Goal: Task Accomplishment & Management: Manage account settings

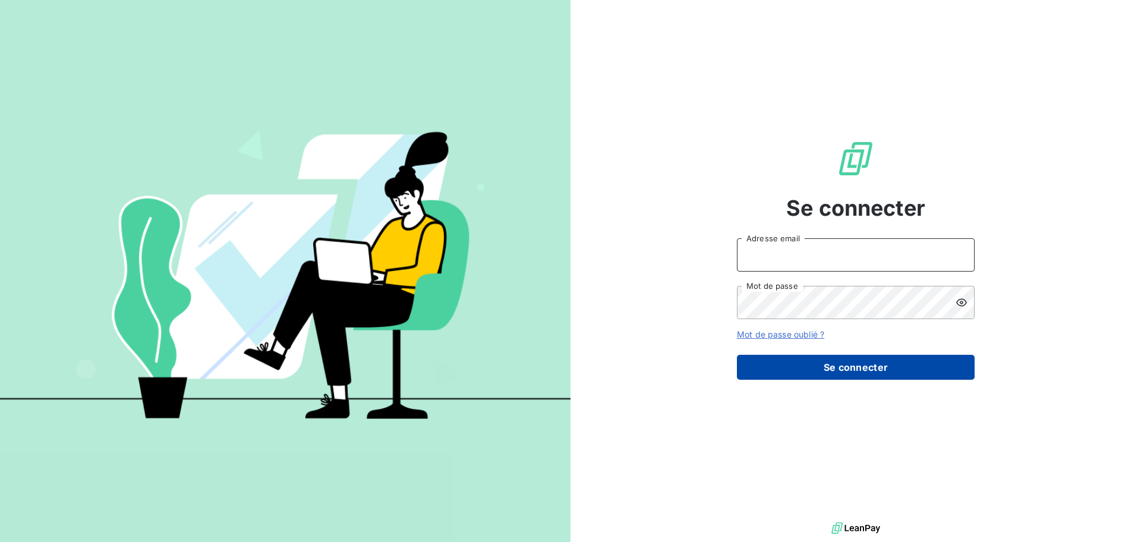
type input "[EMAIL_ADDRESS][DOMAIN_NAME]"
click at [793, 358] on button "Se connecter" at bounding box center [856, 367] width 238 height 25
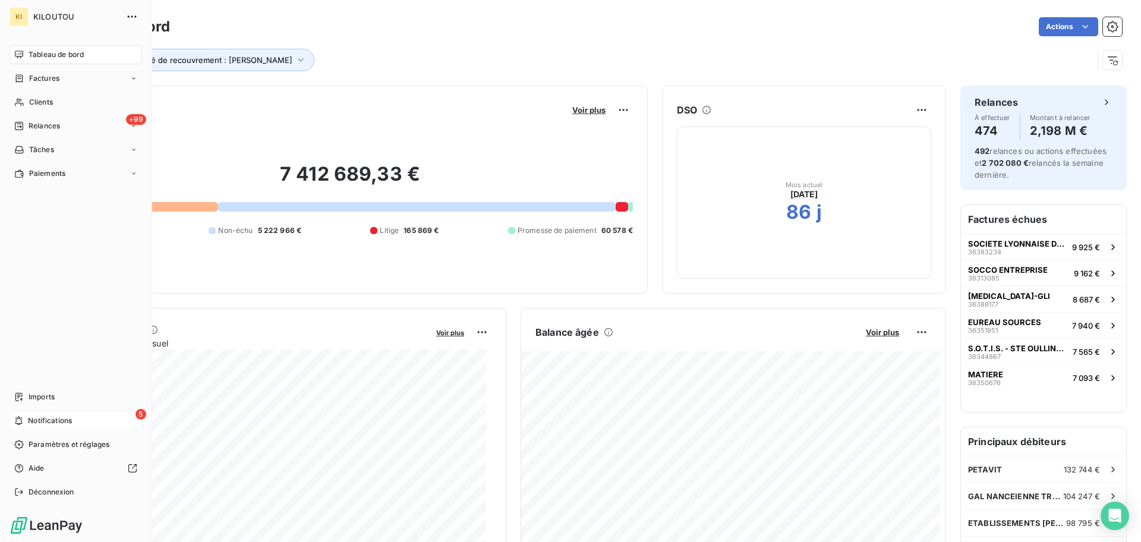
click at [65, 424] on span "Notifications" at bounding box center [50, 421] width 44 height 11
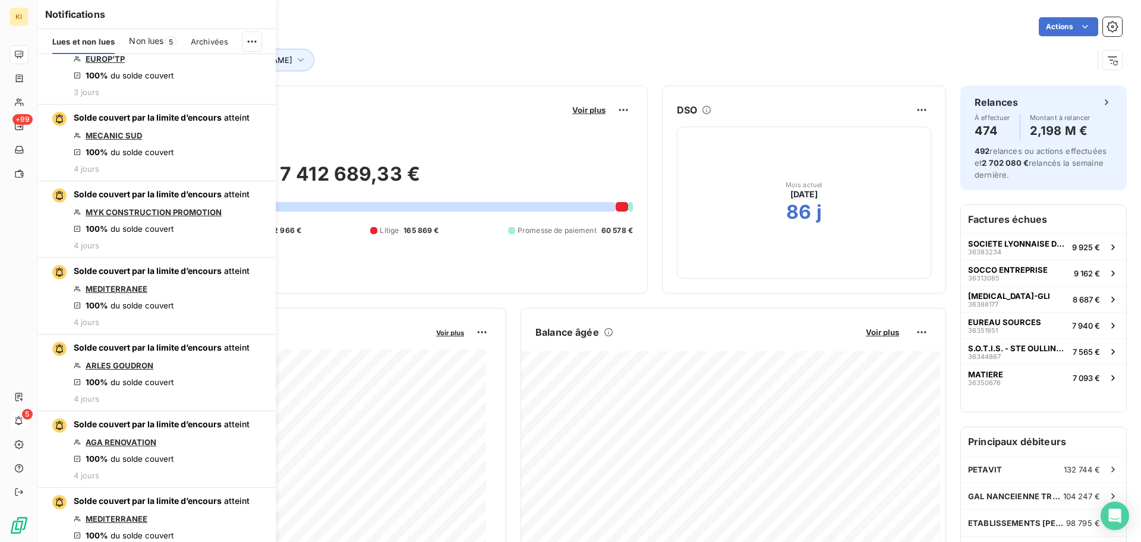
scroll to position [1057, 0]
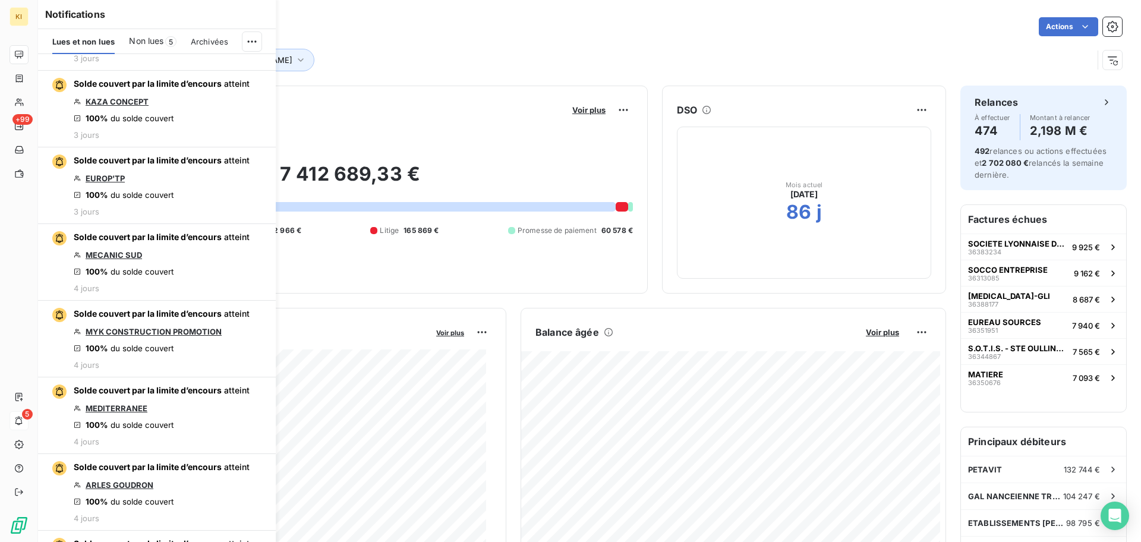
click at [165, 42] on div "Non lues 5" at bounding box center [152, 41] width 47 height 25
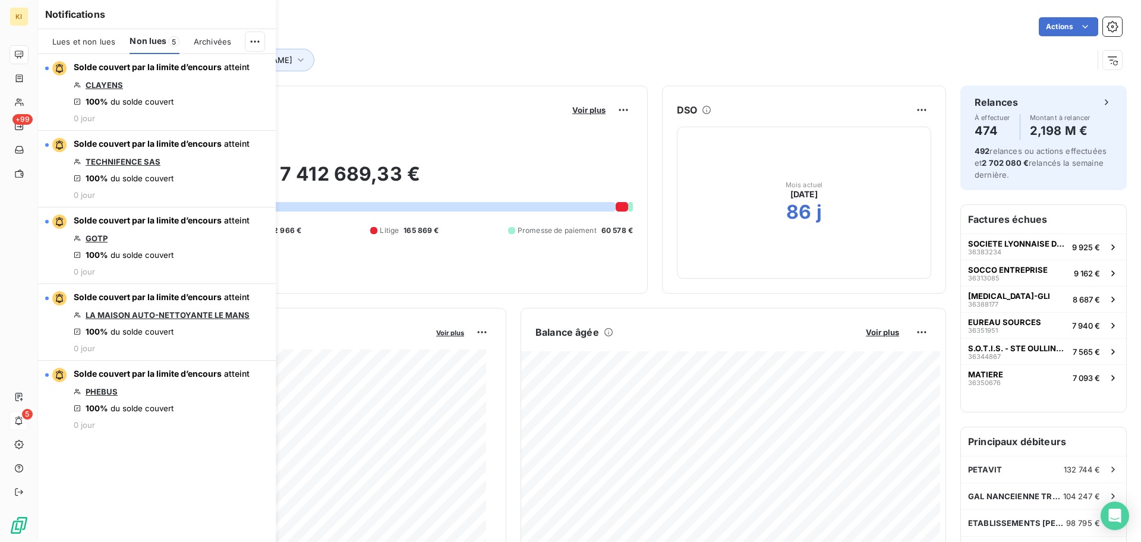
click at [91, 35] on div "Lues et non lues" at bounding box center [83, 41] width 63 height 25
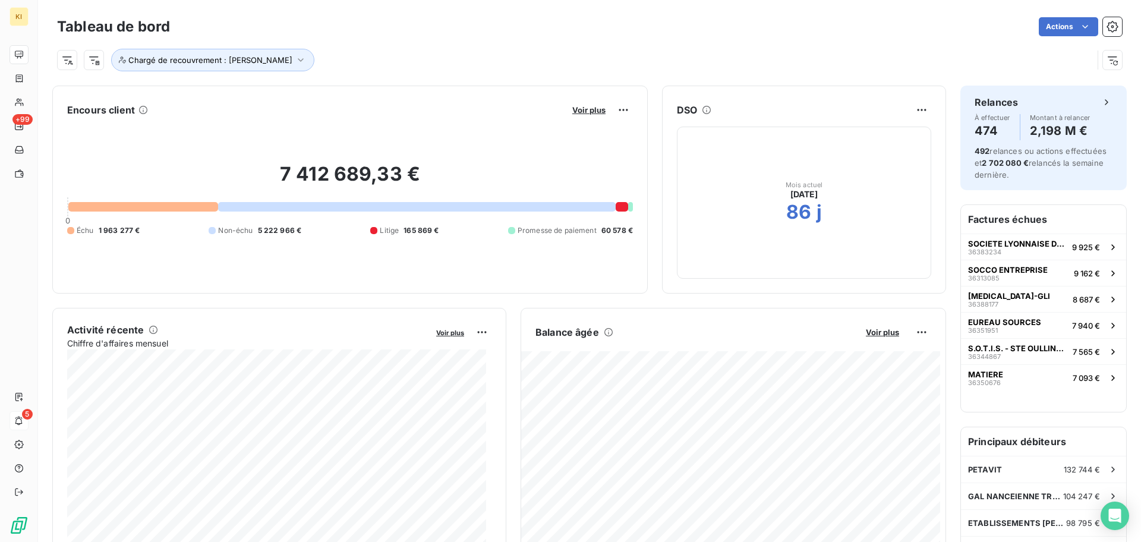
click at [381, 24] on div "Actions" at bounding box center [653, 26] width 938 height 19
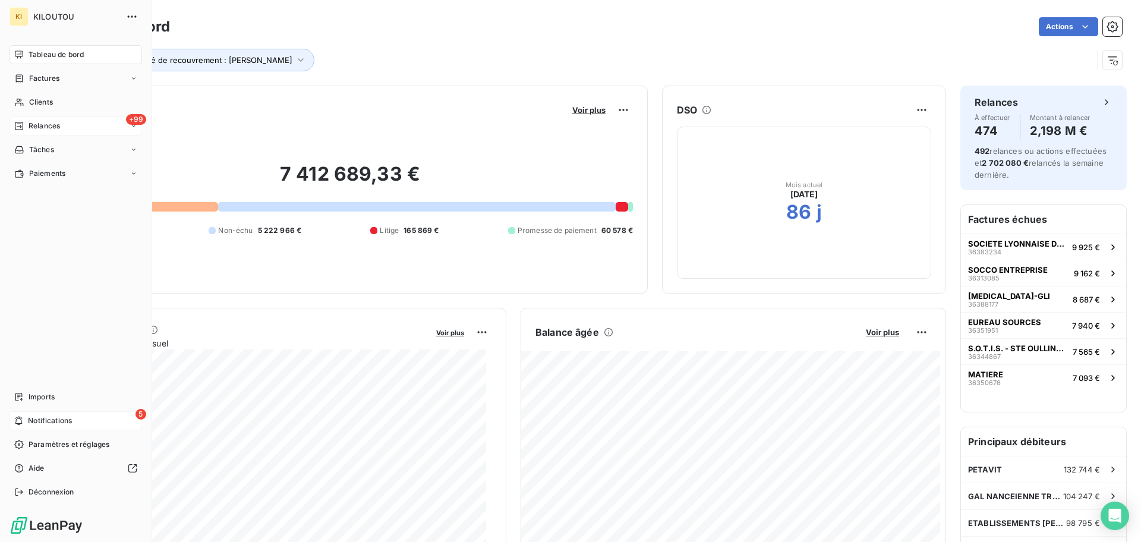
click at [36, 124] on span "Relances" at bounding box center [45, 126] width 32 height 11
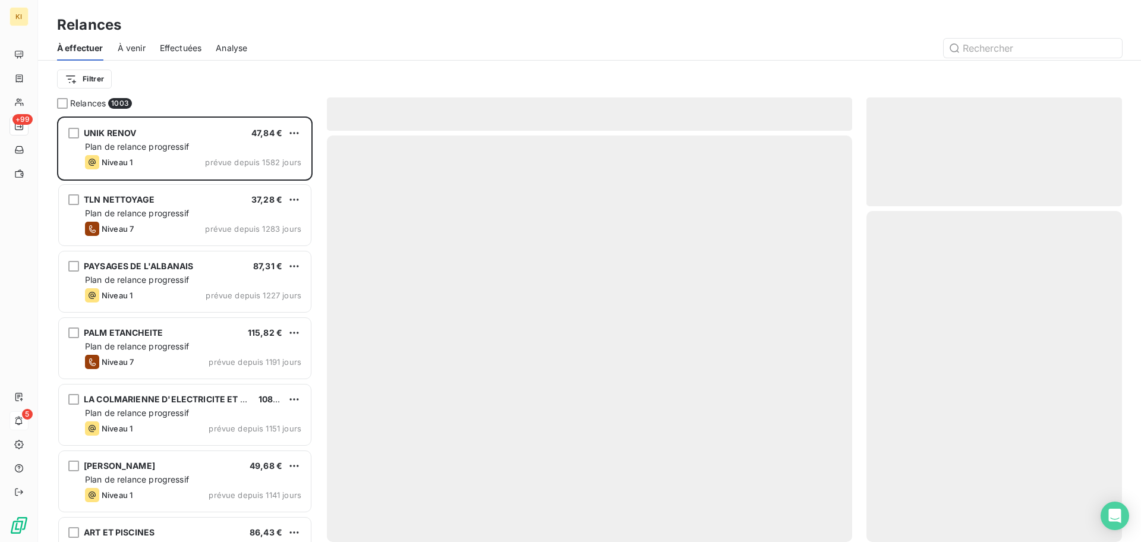
scroll to position [414, 244]
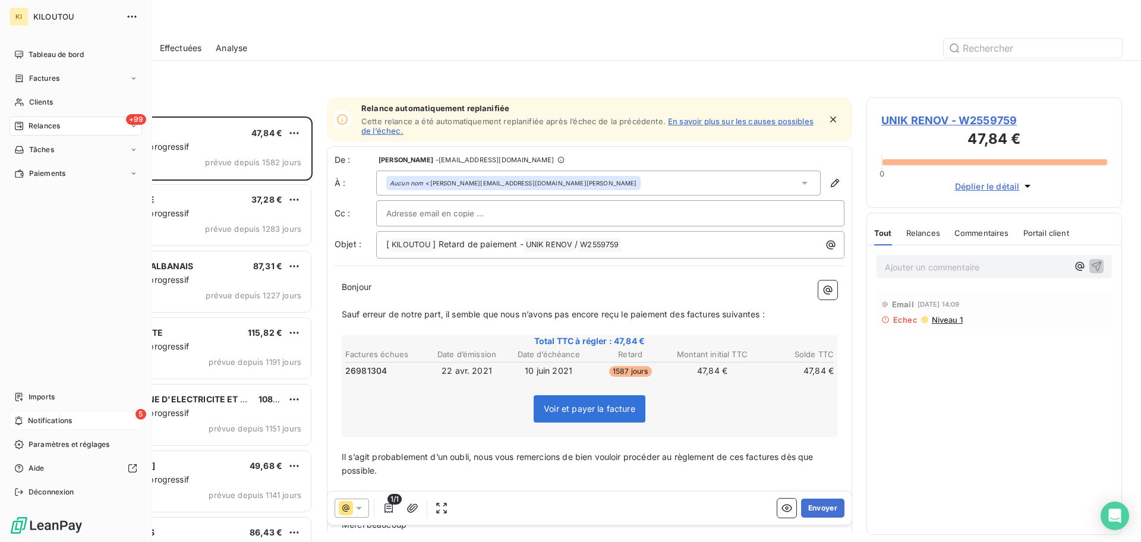
click at [30, 55] on span "Tableau de bord" at bounding box center [56, 54] width 55 height 11
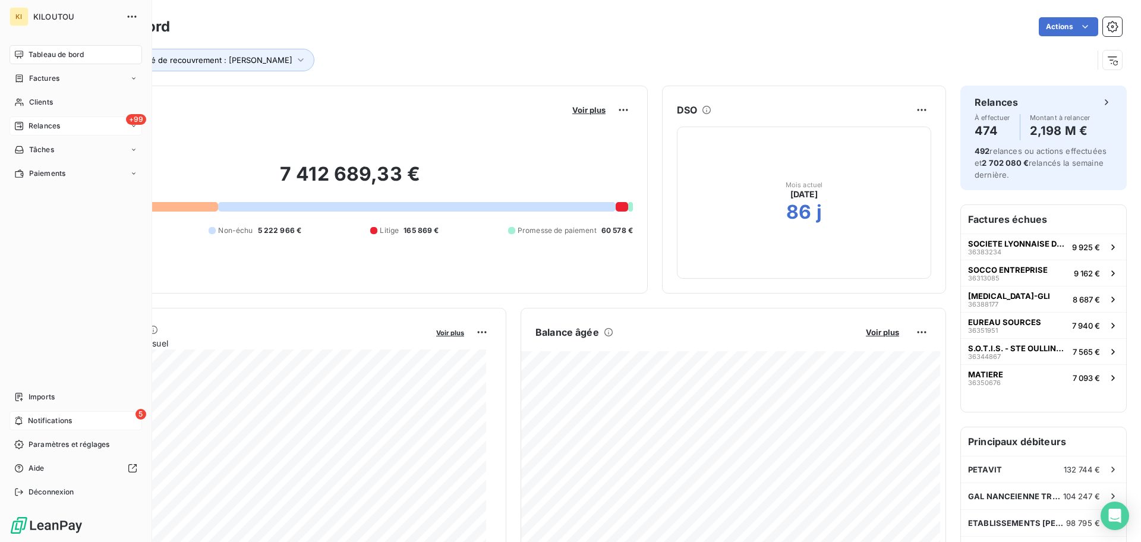
click at [48, 134] on div "+99 Relances" at bounding box center [76, 126] width 133 height 19
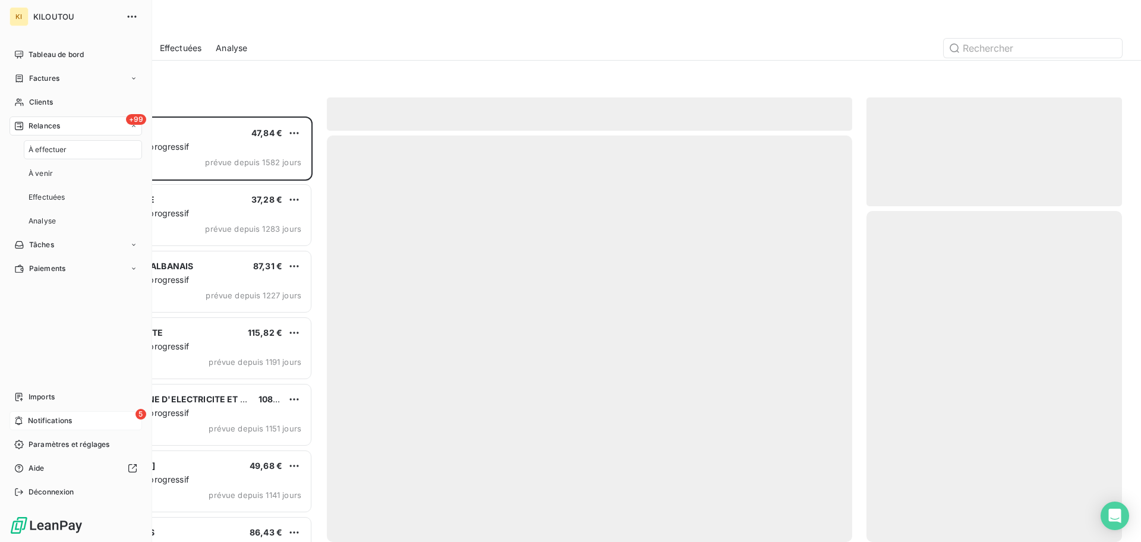
scroll to position [414, 244]
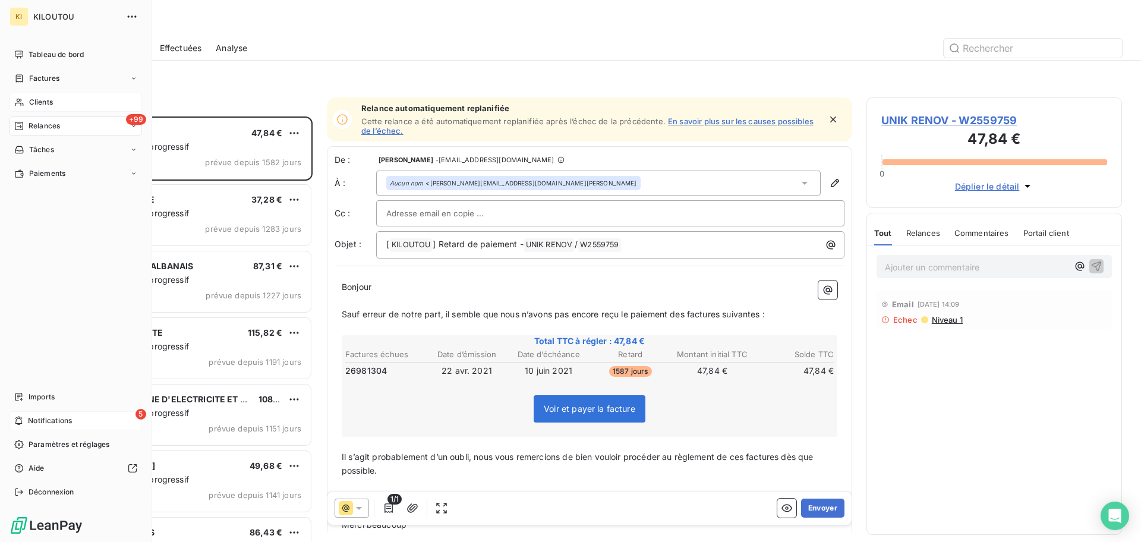
click at [52, 107] on span "Clients" at bounding box center [41, 102] width 24 height 11
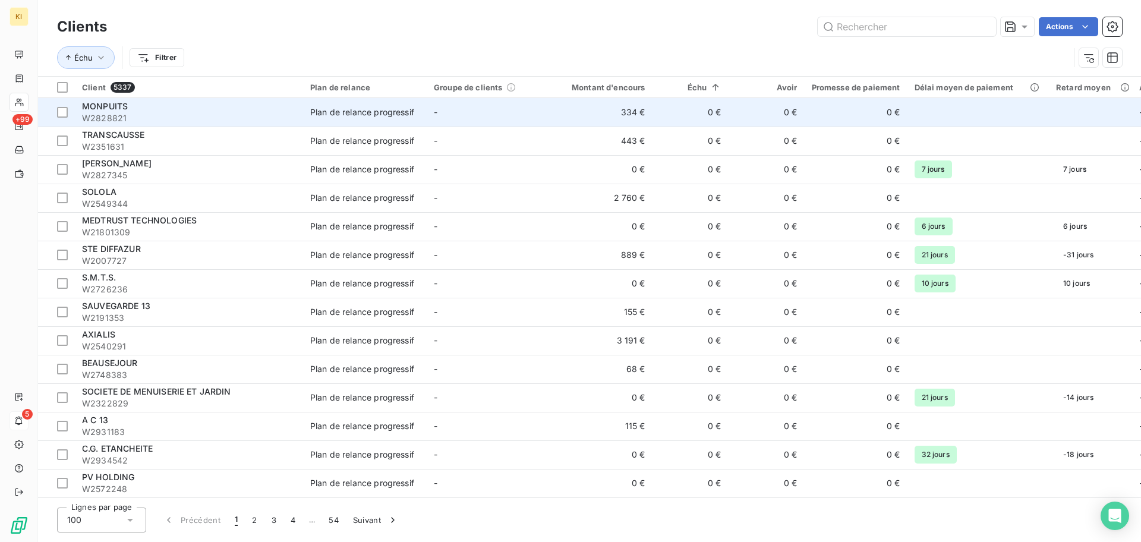
click at [528, 116] on td "-" at bounding box center [489, 112] width 124 height 29
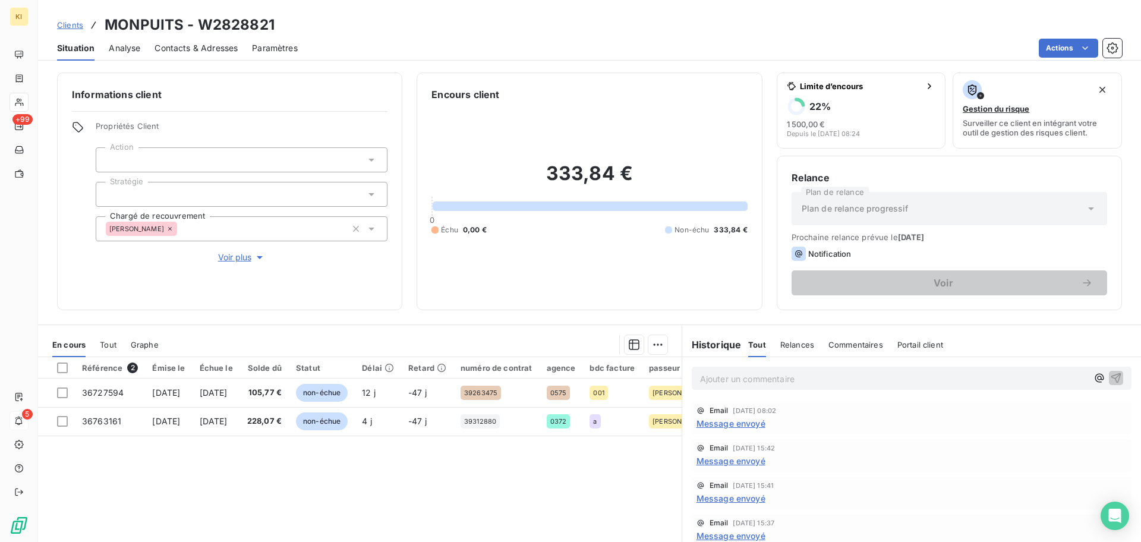
click at [1064, 218] on div "Plan de relance progressif" at bounding box center [950, 208] width 316 height 33
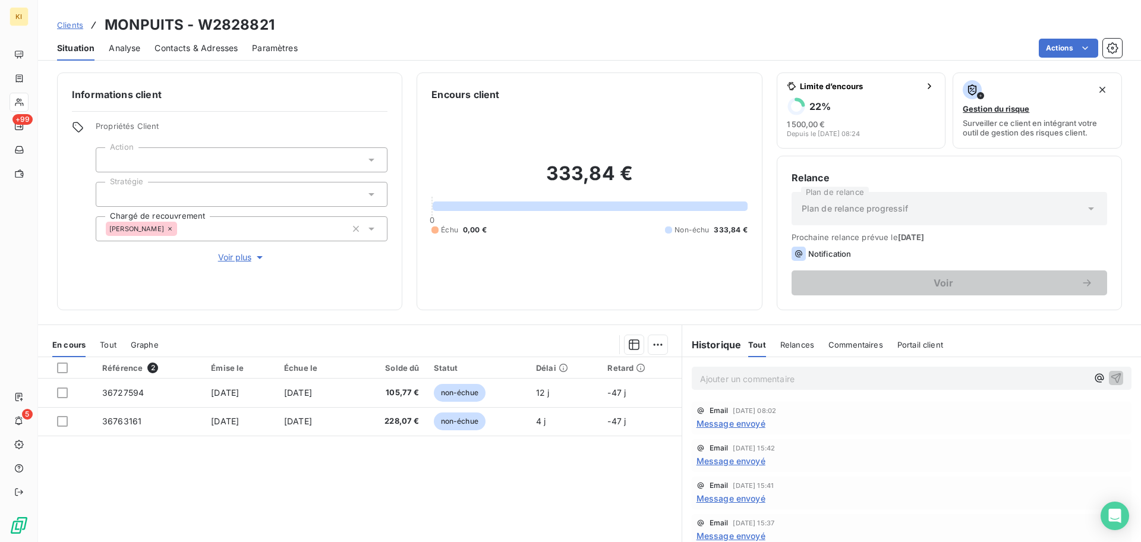
click at [1034, 203] on div "Plan de relance progressif" at bounding box center [950, 208] width 316 height 33
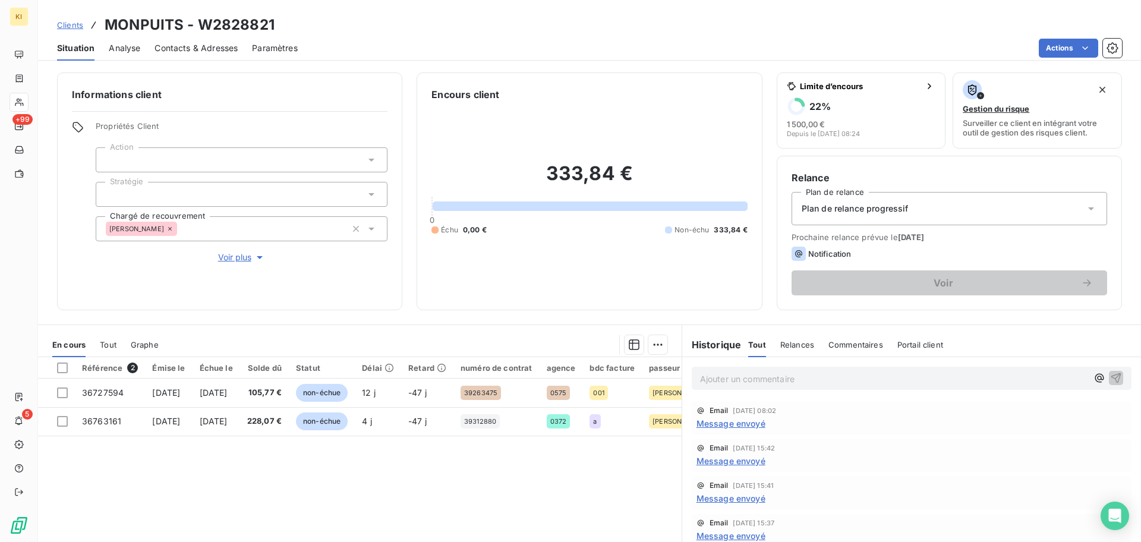
click at [960, 219] on div "Plan de relance progressif" at bounding box center [950, 208] width 316 height 33
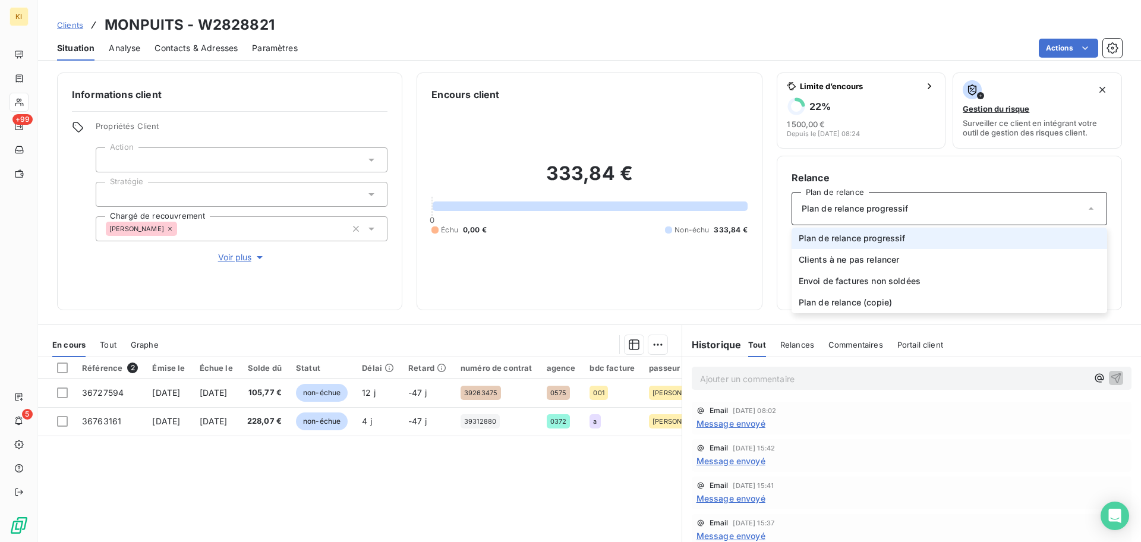
click at [960, 219] on div "Plan de relance progressif" at bounding box center [950, 208] width 316 height 33
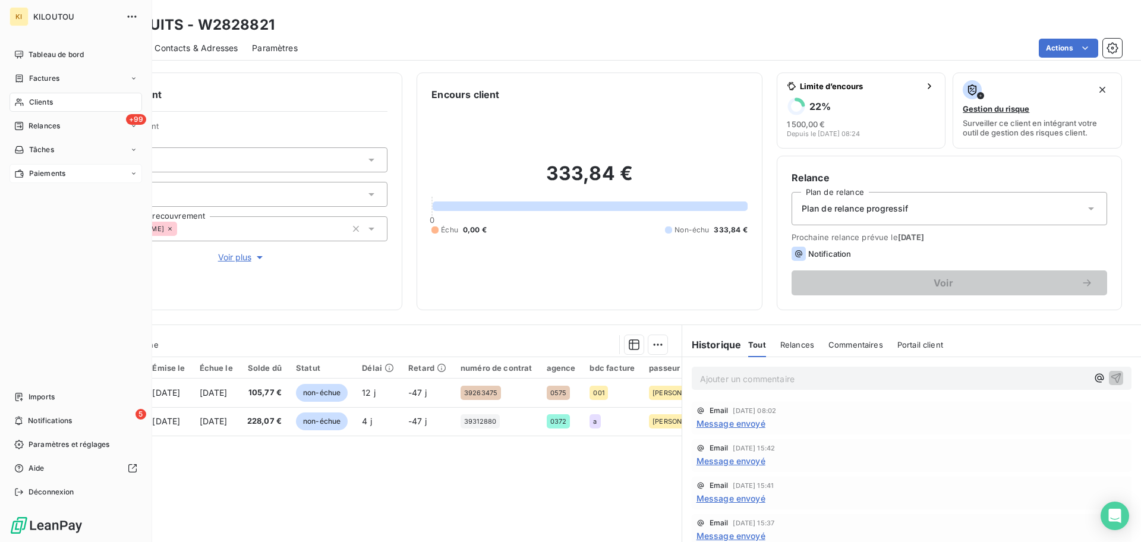
click at [94, 171] on div "Paiements" at bounding box center [76, 173] width 133 height 19
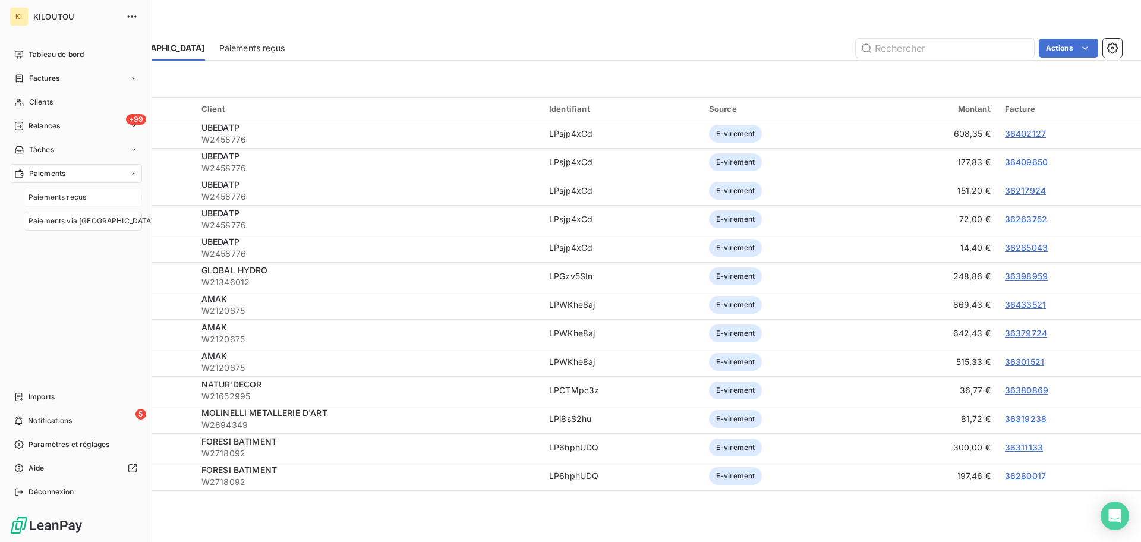
click at [62, 201] on span "Paiements reçus" at bounding box center [58, 197] width 58 height 11
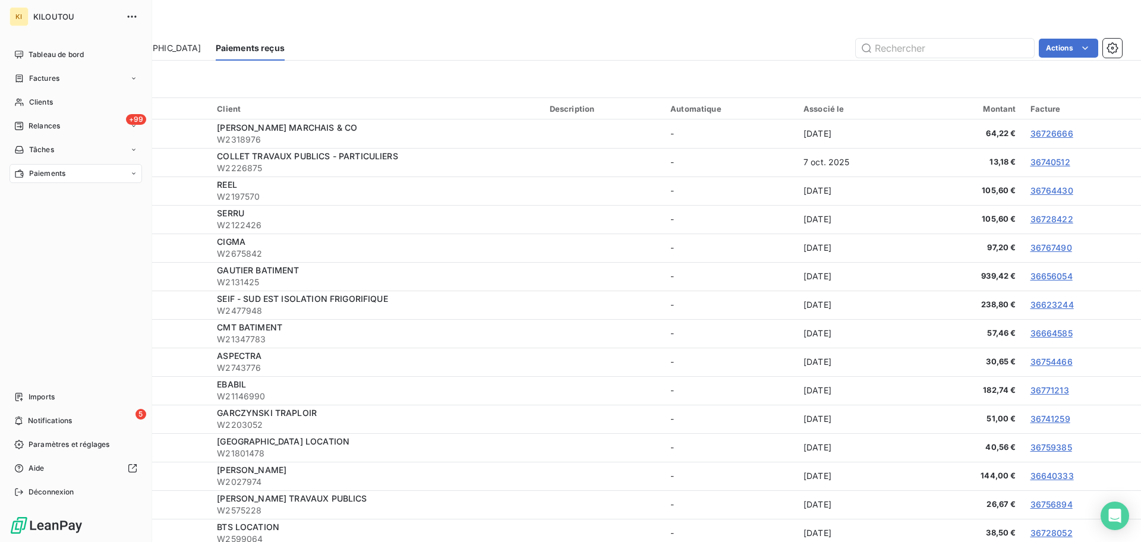
click at [66, 173] on div "Paiements" at bounding box center [76, 173] width 133 height 19
click at [77, 217] on span "Paiements via le Portail" at bounding box center [91, 221] width 125 height 11
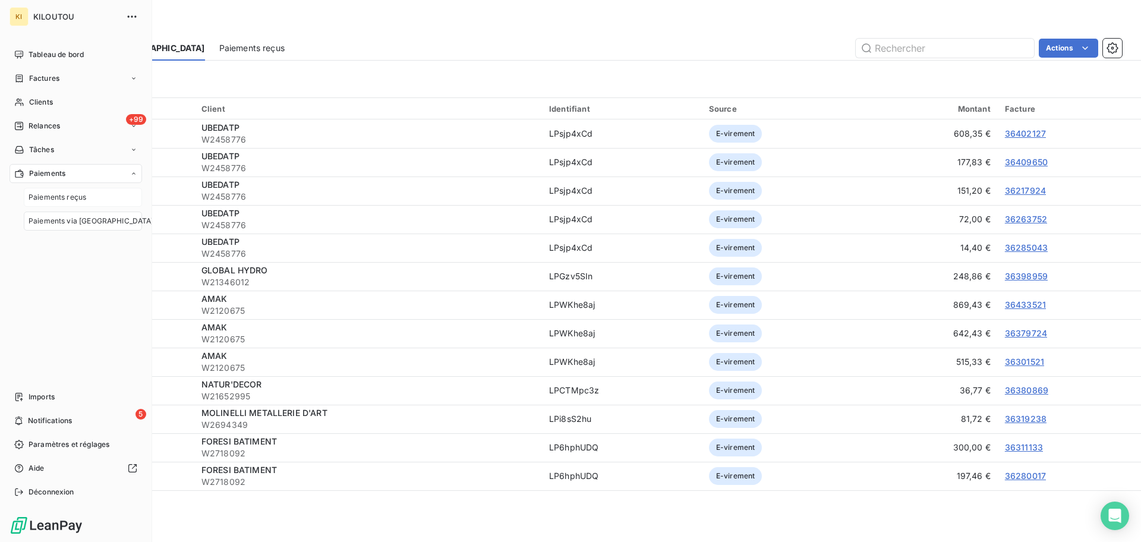
click at [82, 197] on span "Paiements reçus" at bounding box center [58, 197] width 58 height 11
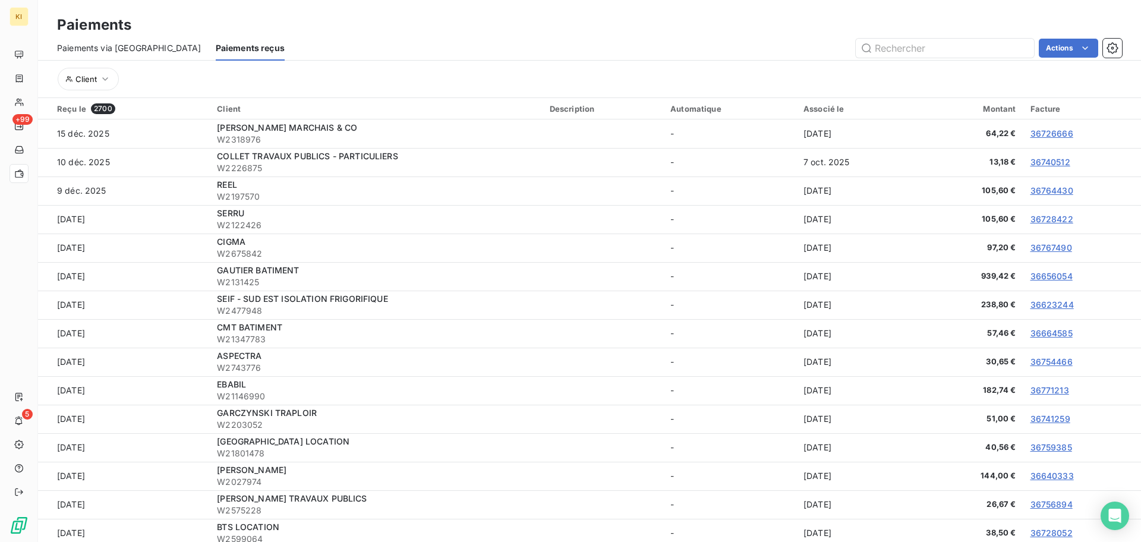
click at [304, 62] on div "Client" at bounding box center [589, 79] width 1065 height 37
click at [104, 81] on icon "button" at bounding box center [105, 79] width 12 height 12
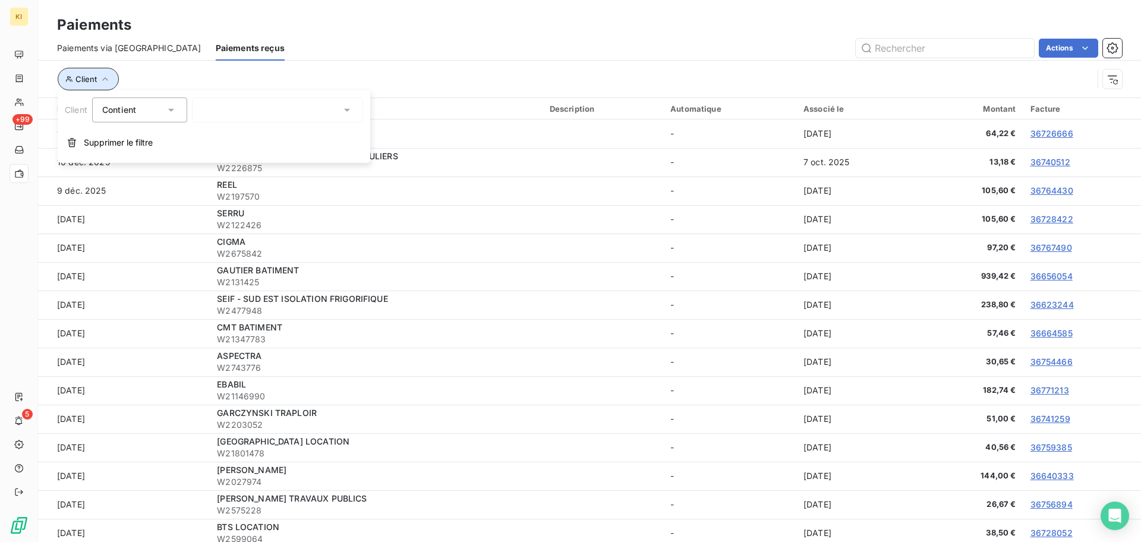
click at [104, 81] on icon "button" at bounding box center [105, 79] width 12 height 12
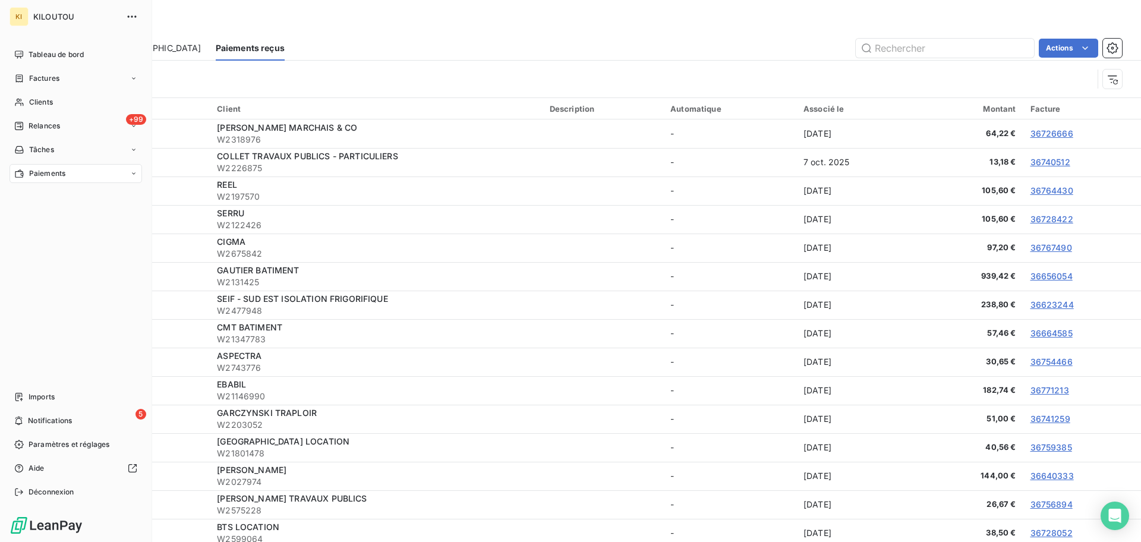
click at [85, 177] on div "Paiements" at bounding box center [76, 173] width 133 height 19
click at [71, 192] on span "Paiements reçus" at bounding box center [58, 197] width 58 height 11
click at [78, 431] on nav "Imports 5 Notifications Paramètres et réglages Aide Déconnexion" at bounding box center [76, 445] width 133 height 114
click at [65, 426] on div "5 Notifications" at bounding box center [76, 420] width 133 height 19
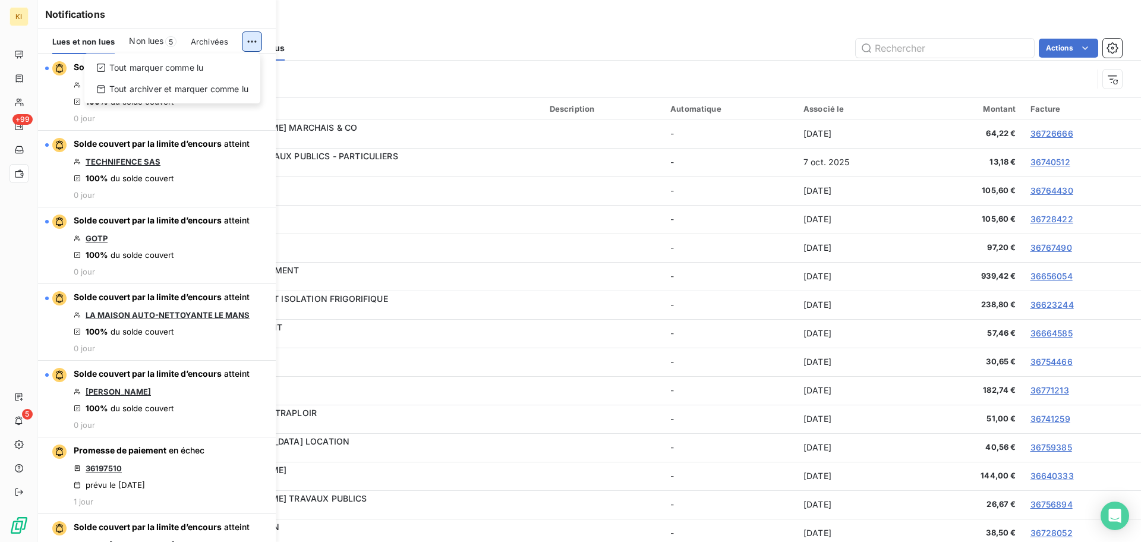
click at [245, 47] on html "KI +99 5 Paiements Paiements via le Portail Paiements reçus Actions Client Reçu…" at bounding box center [570, 271] width 1141 height 542
click at [220, 65] on div "Tout marquer comme lu" at bounding box center [172, 67] width 166 height 19
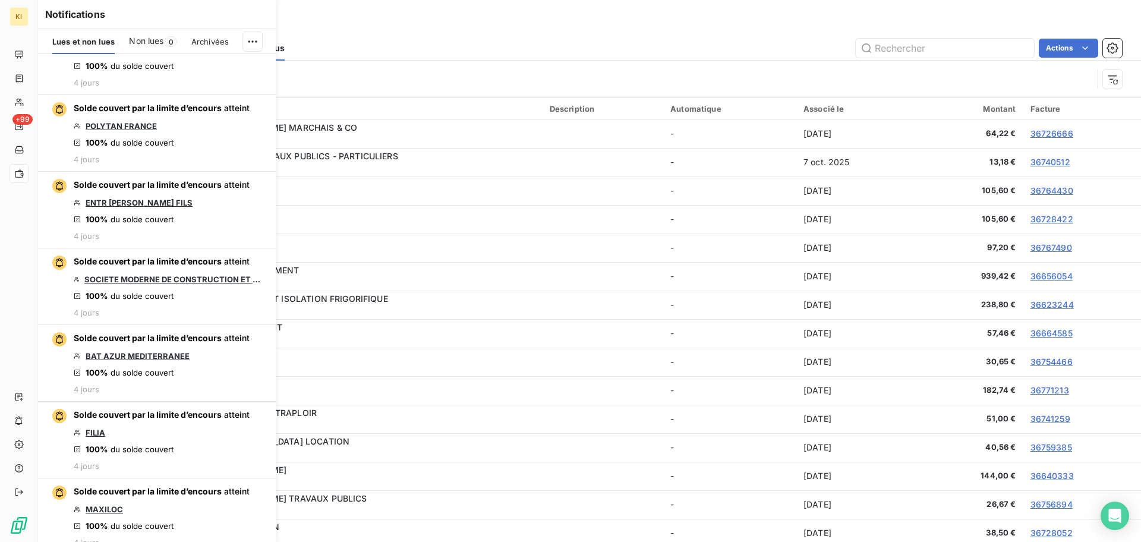
scroll to position [3124, 0]
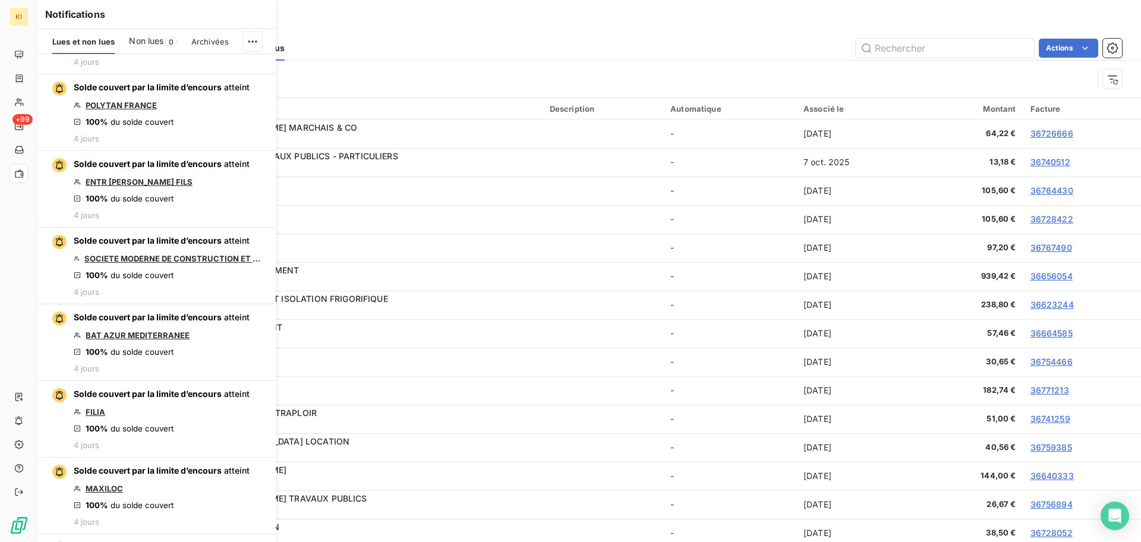
click at [411, 40] on div "Actions" at bounding box center [710, 48] width 823 height 19
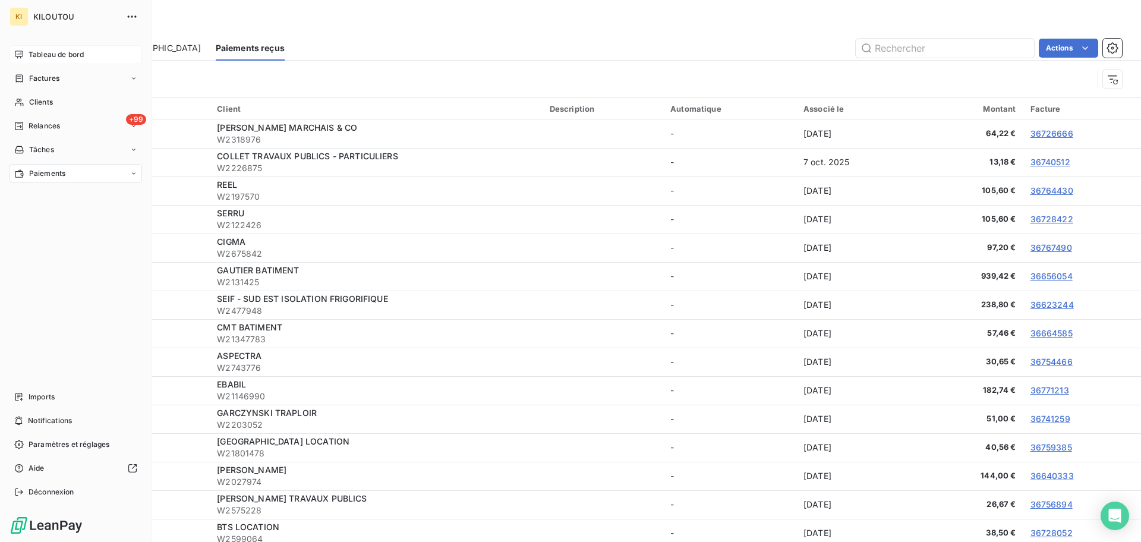
click at [67, 62] on div "Tableau de bord" at bounding box center [76, 54] width 133 height 19
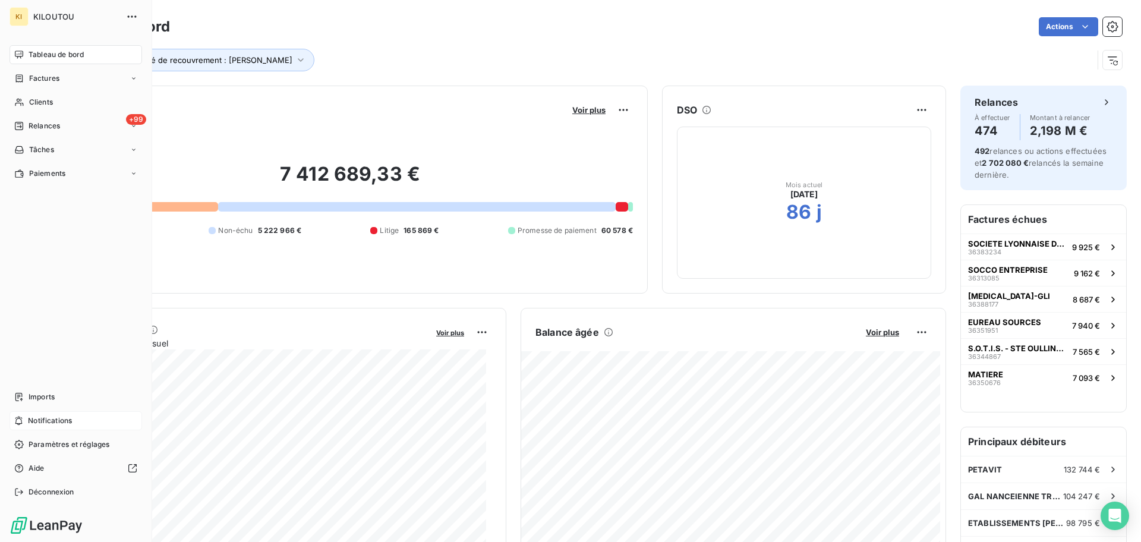
click at [54, 426] on div "Notifications" at bounding box center [76, 420] width 133 height 19
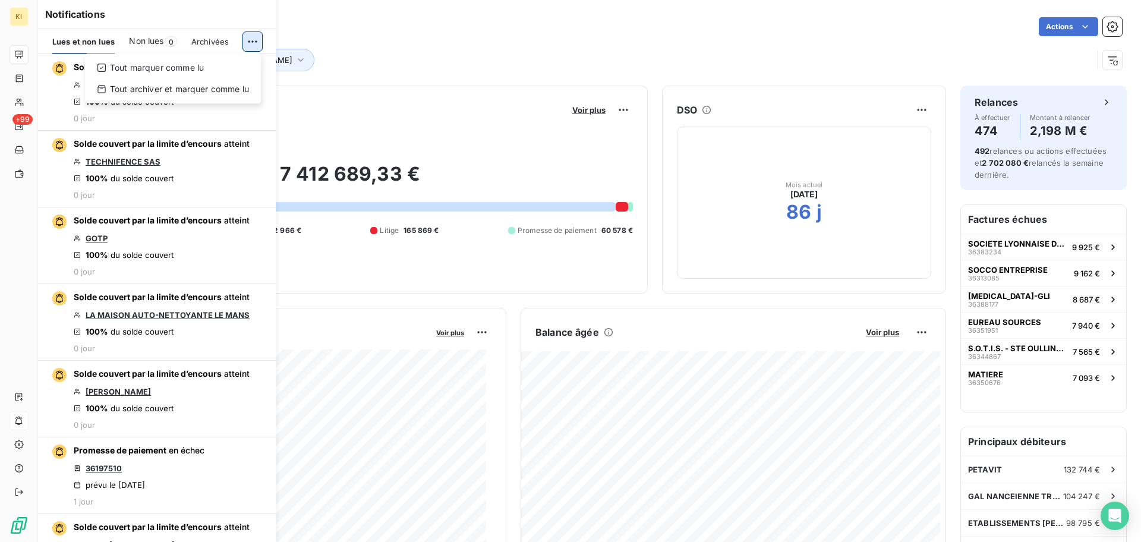
click at [251, 42] on html "KI +99 Tableau de bord Actions Chargé de recouvrement : Léa LAMBERT Encours cli…" at bounding box center [570, 271] width 1141 height 542
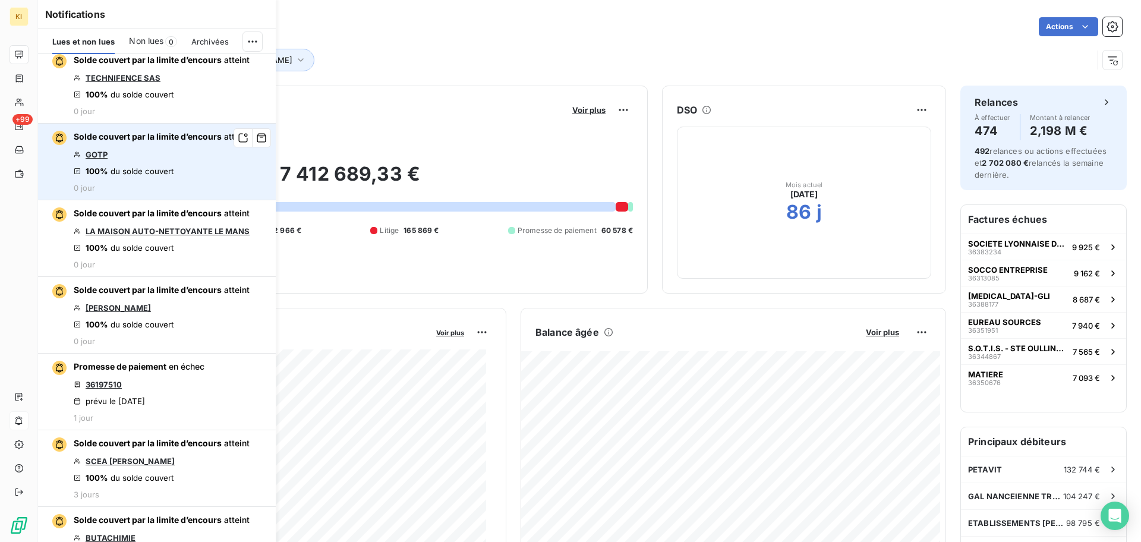
scroll to position [83, 0]
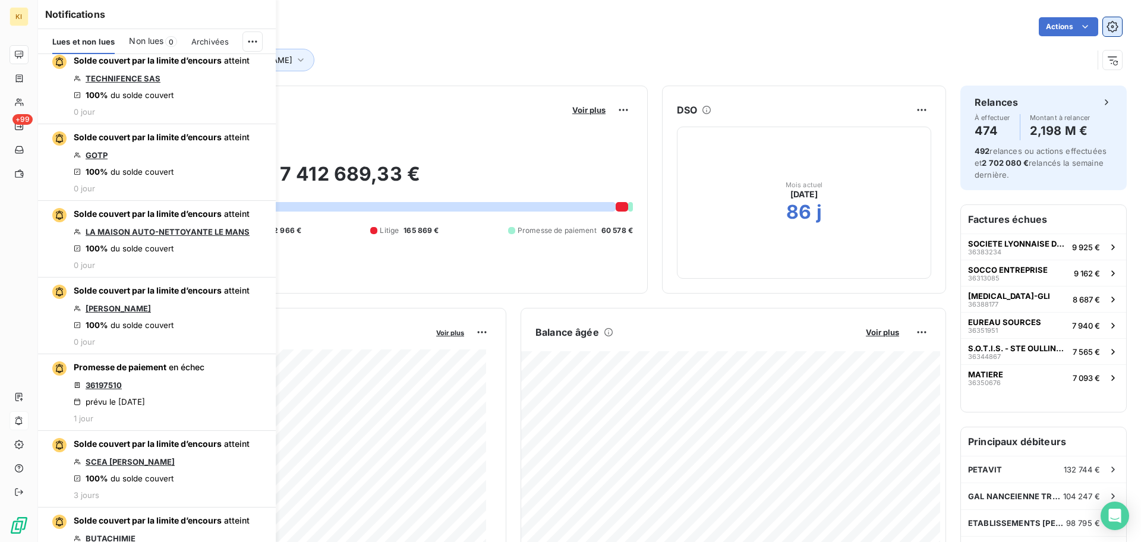
click at [1107, 32] on icon "button" at bounding box center [1113, 27] width 12 height 12
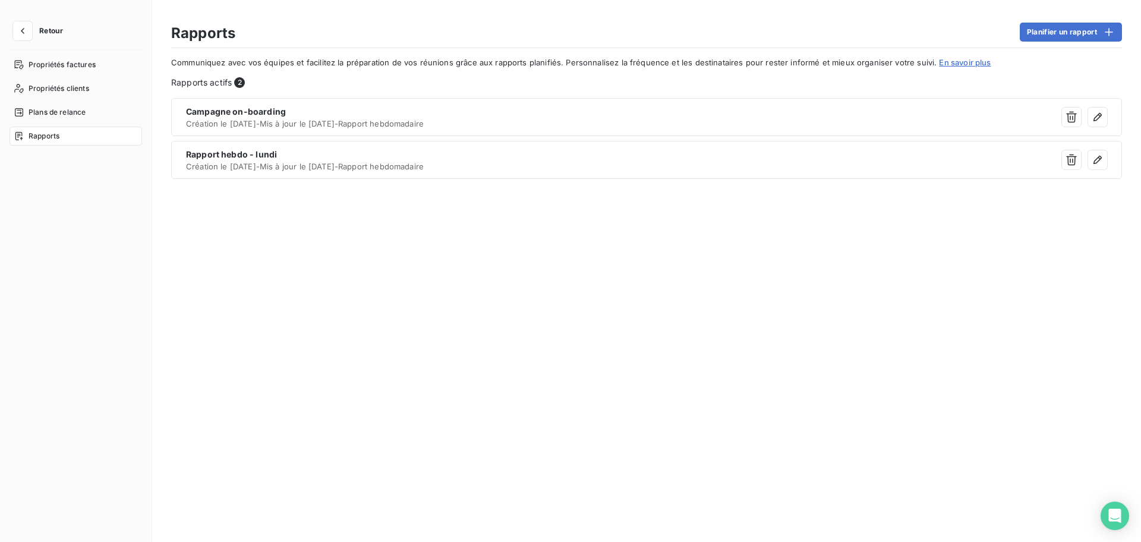
click at [42, 33] on span "Retour" at bounding box center [51, 30] width 24 height 7
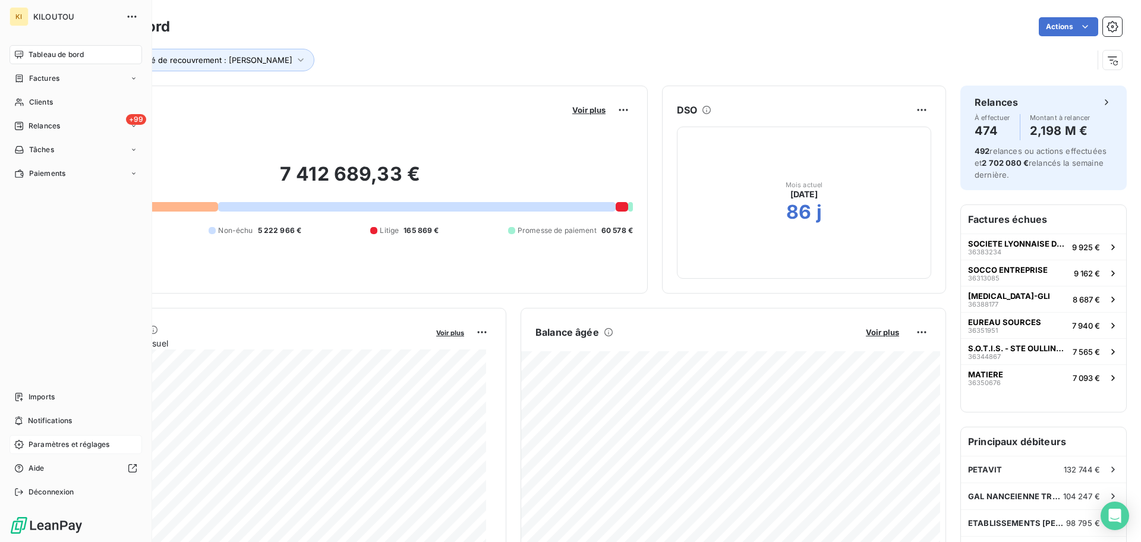
click at [70, 441] on span "Paramètres et réglages" at bounding box center [69, 444] width 81 height 11
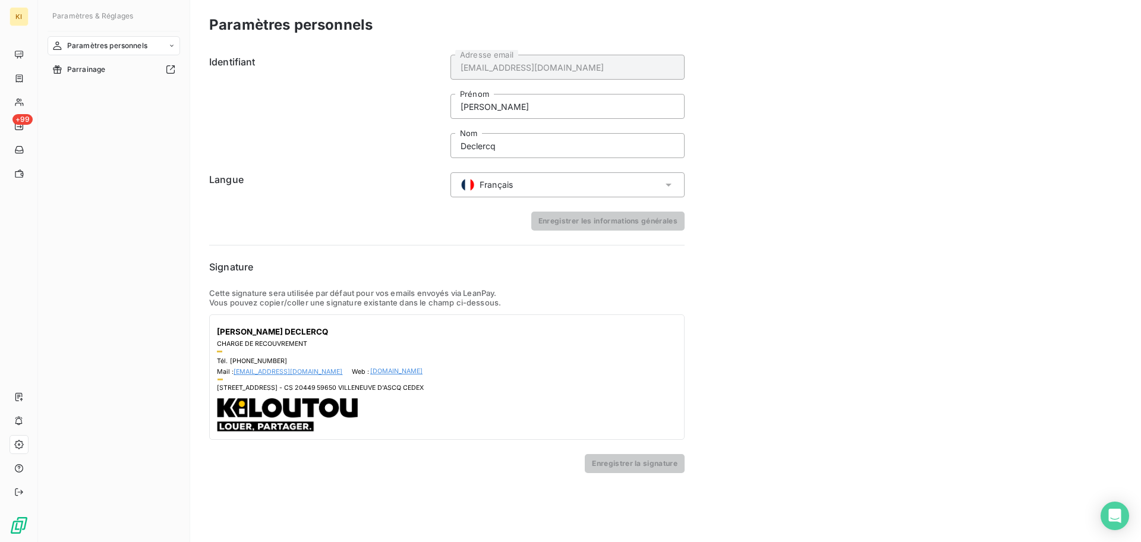
click at [171, 41] on div "Paramètres personnels" at bounding box center [114, 45] width 133 height 19
click at [131, 95] on span "Centre de notifications" at bounding box center [106, 93] width 78 height 11
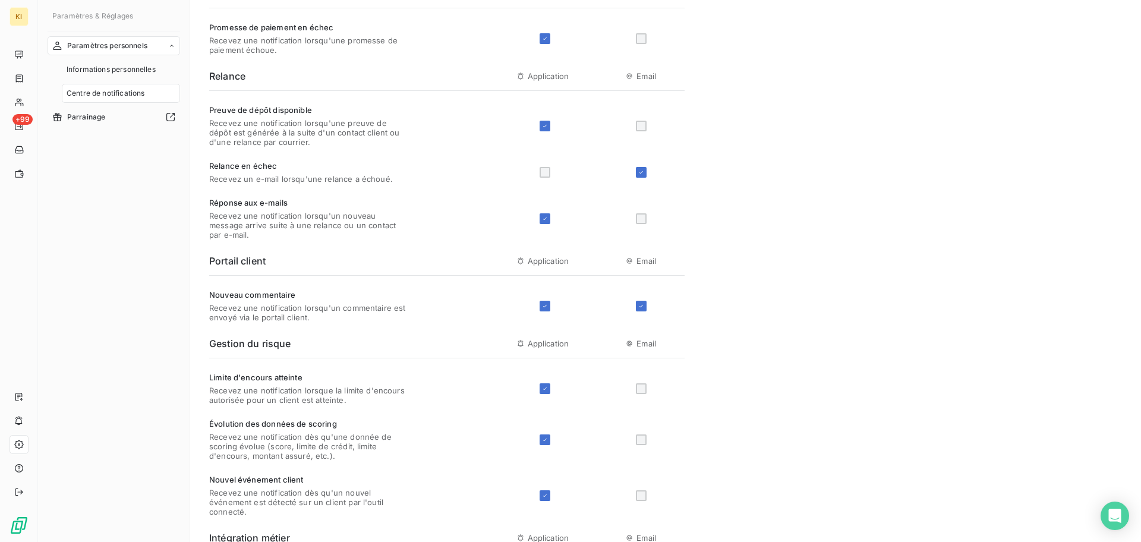
scroll to position [152, 0]
click at [542, 385] on icon at bounding box center [545, 388] width 7 height 7
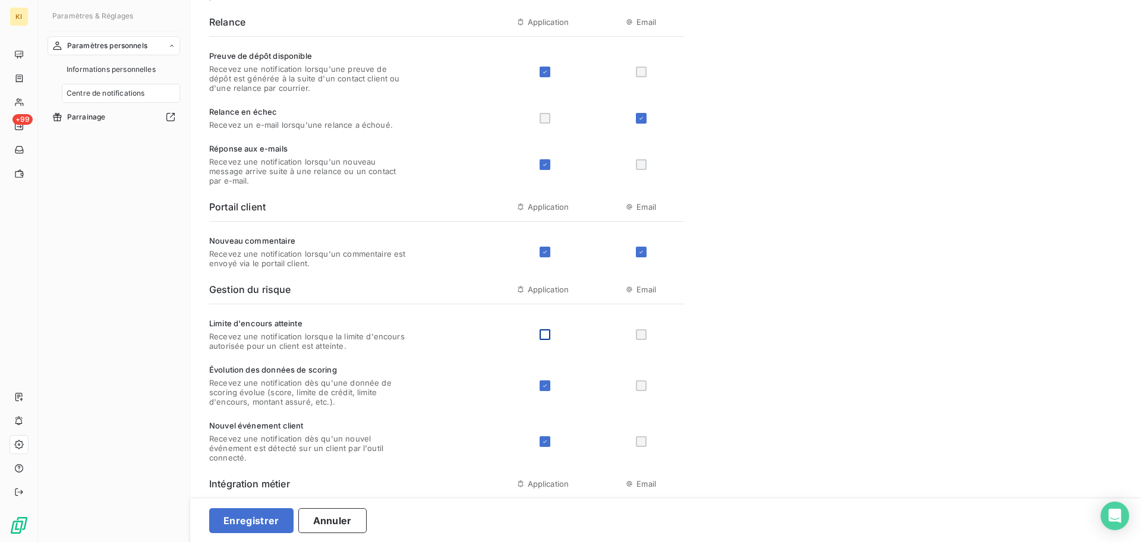
click at [571, 394] on div "Évolution des données de scoring Recevez une notification dès qu'une donnée de …" at bounding box center [447, 386] width 476 height 42
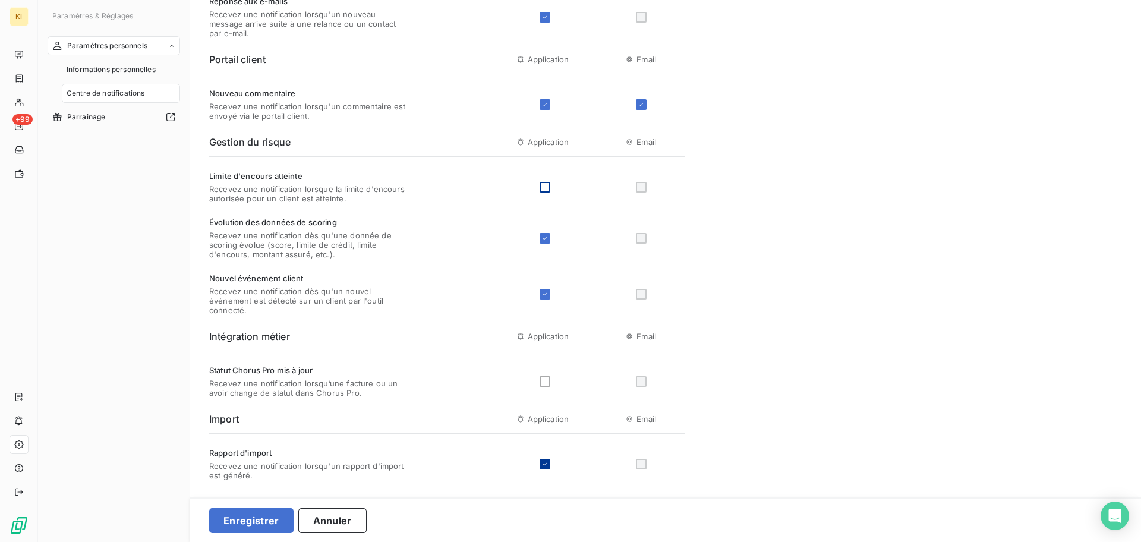
click at [543, 464] on icon at bounding box center [545, 464] width 7 height 7
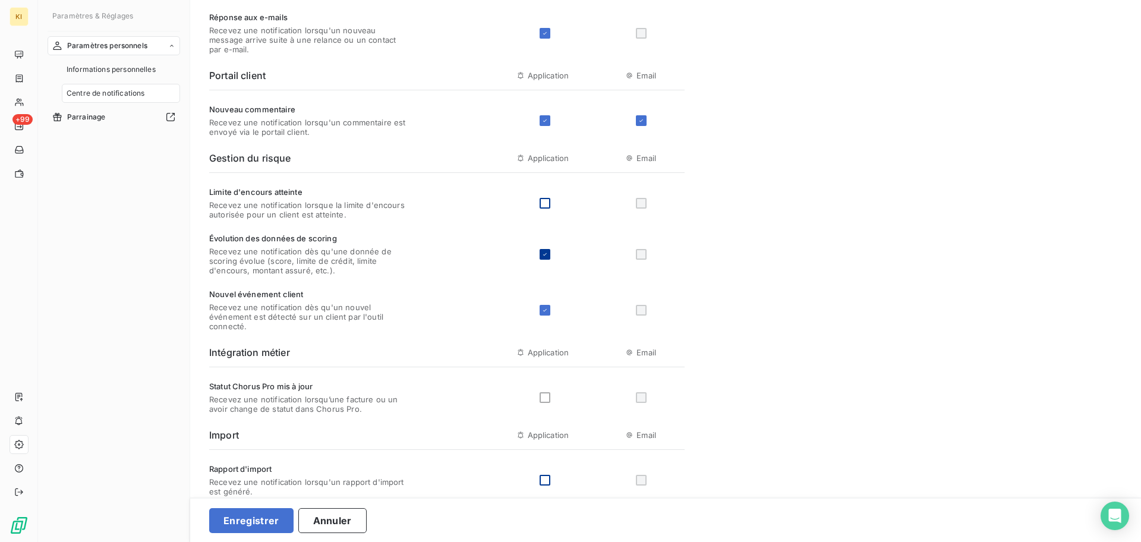
click at [548, 255] on icon at bounding box center [545, 254] width 7 height 7
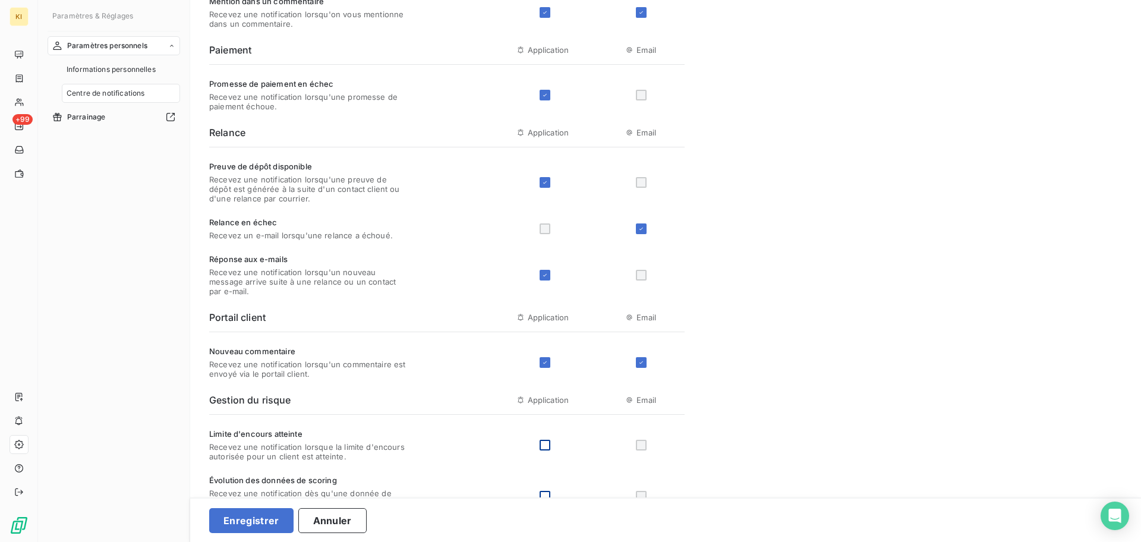
scroll to position [0, 0]
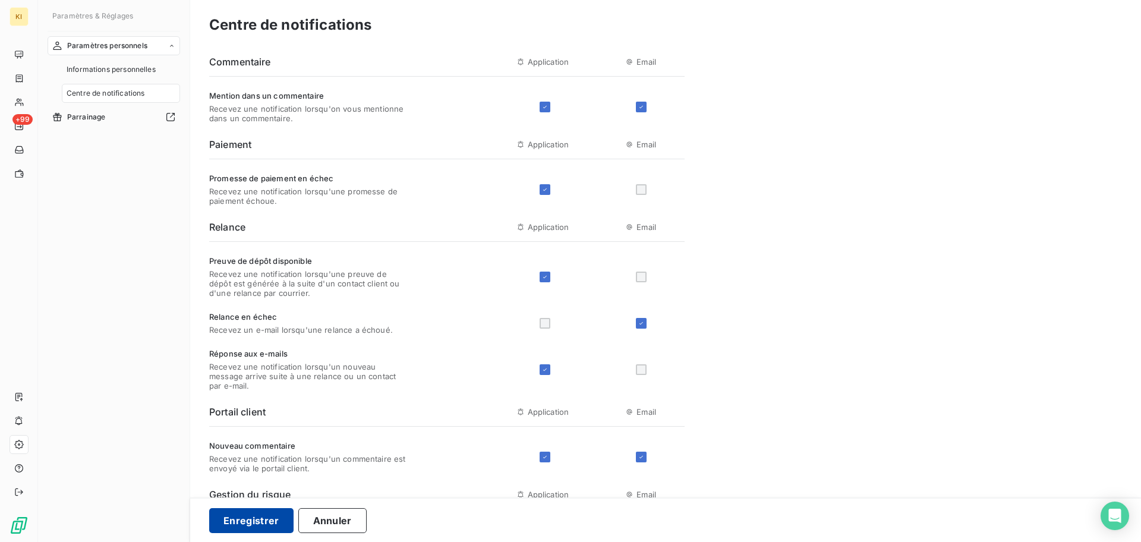
click at [243, 519] on button "Enregistrer" at bounding box center [251, 520] width 84 height 25
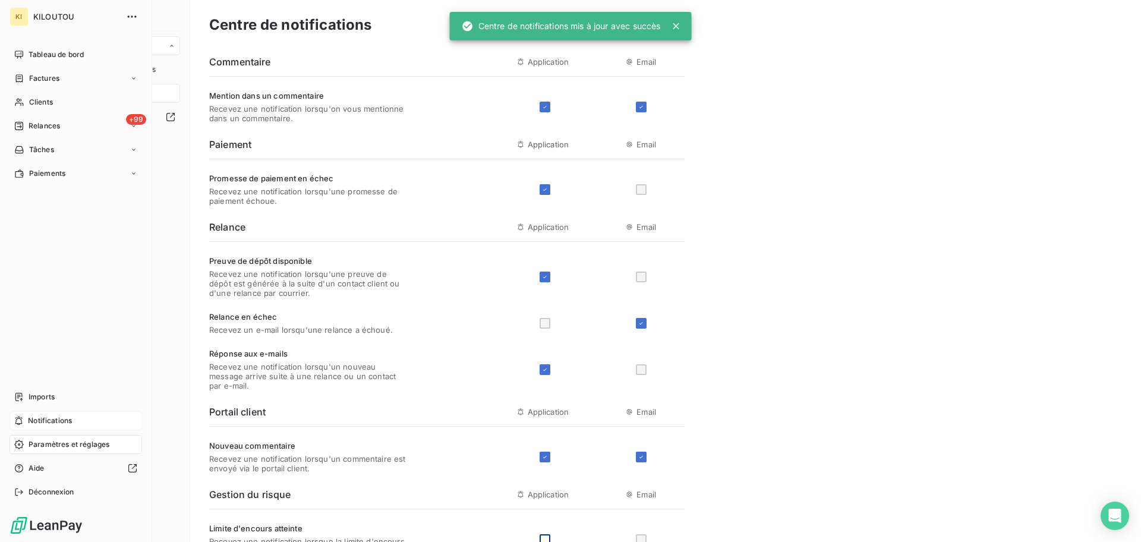
click at [59, 417] on span "Notifications" at bounding box center [50, 421] width 44 height 11
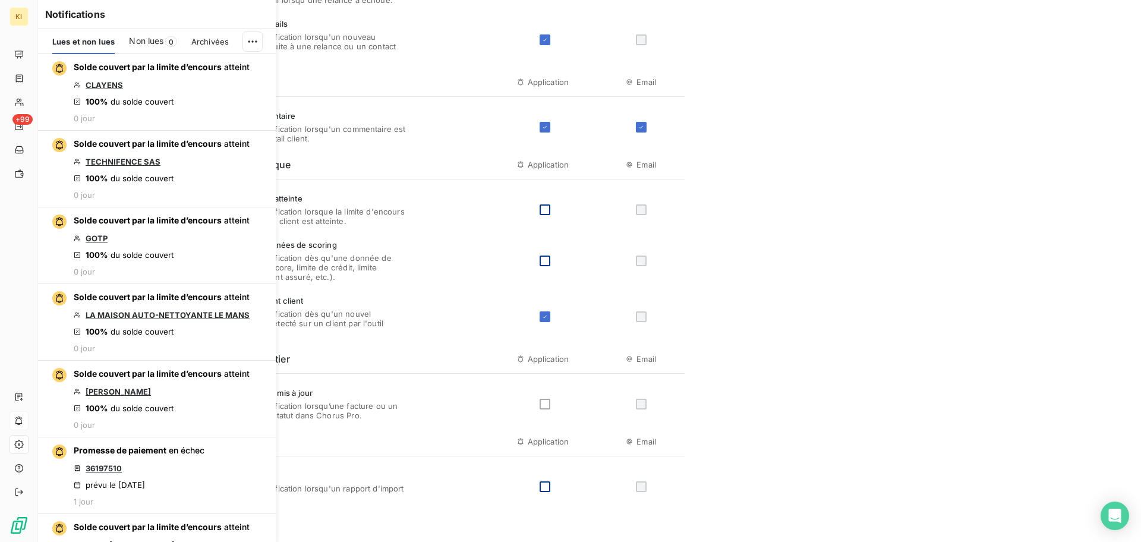
scroll to position [353, 0]
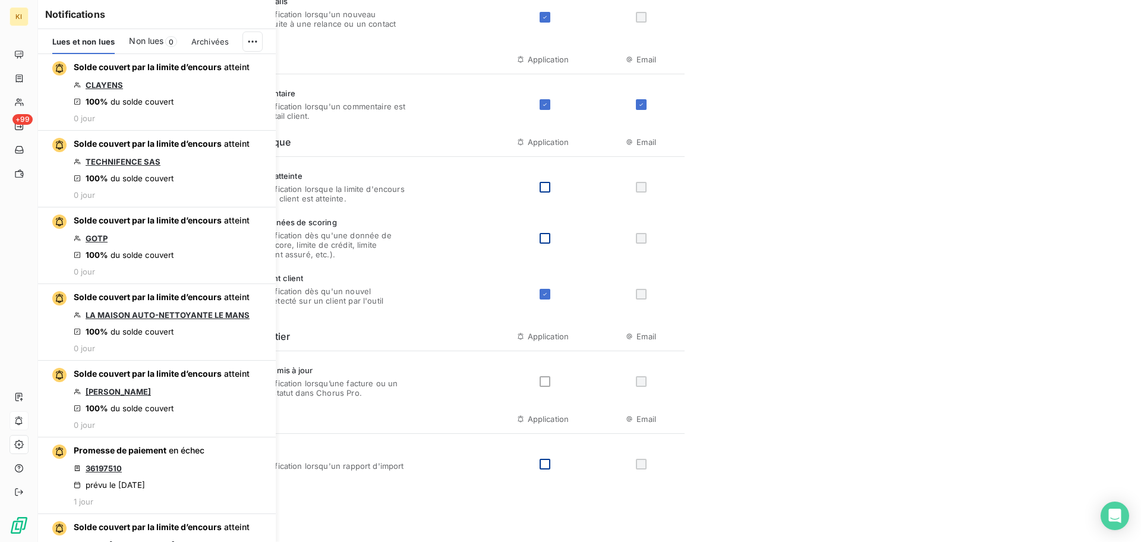
click at [825, 243] on div "Centre de notifications Commentaire Application Email Mention dans un commentai…" at bounding box center [665, 94] width 951 height 895
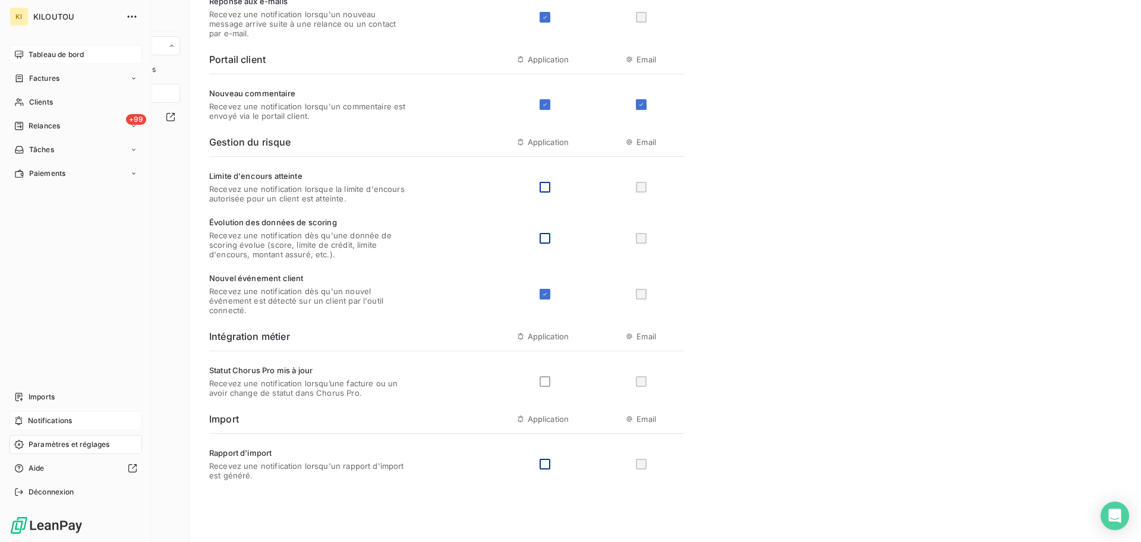
click at [30, 51] on span "Tableau de bord" at bounding box center [56, 54] width 55 height 11
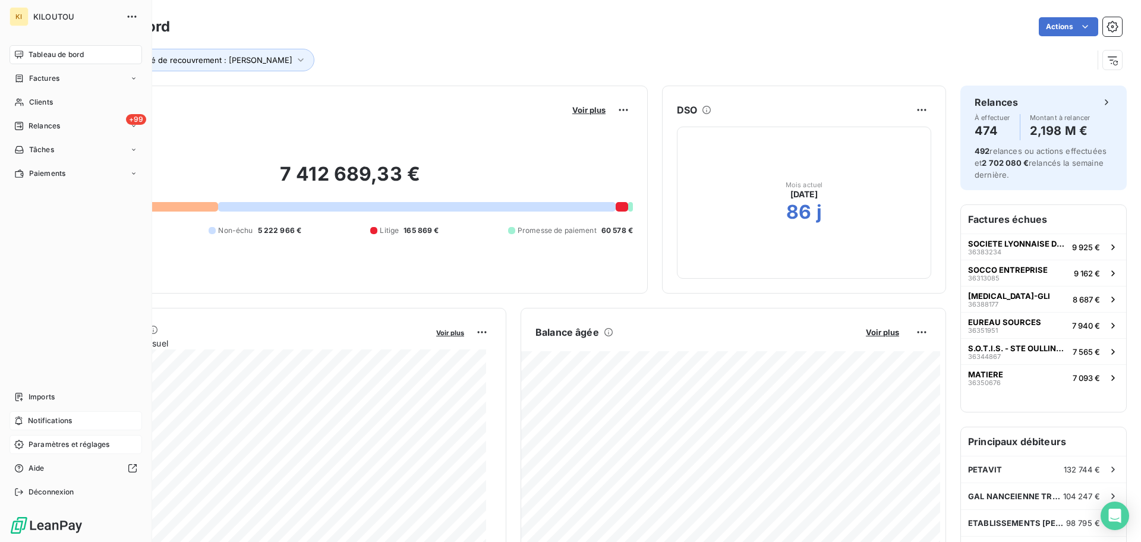
click at [38, 438] on div "Paramètres et réglages" at bounding box center [76, 444] width 133 height 19
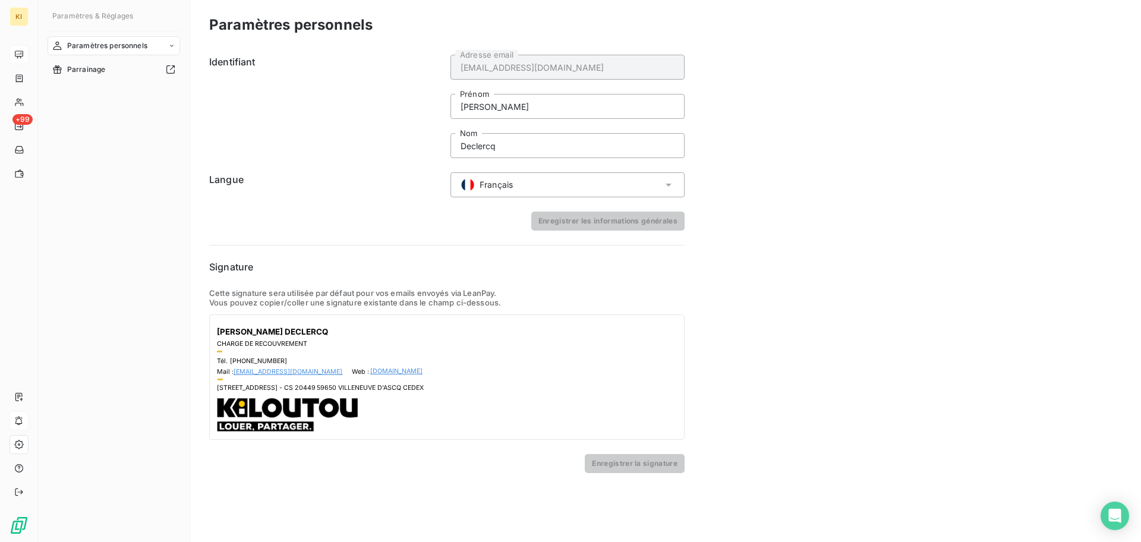
click at [163, 47] on div "Paramètres personnels" at bounding box center [114, 45] width 133 height 19
click at [133, 93] on span "Centre de notifications" at bounding box center [106, 93] width 78 height 11
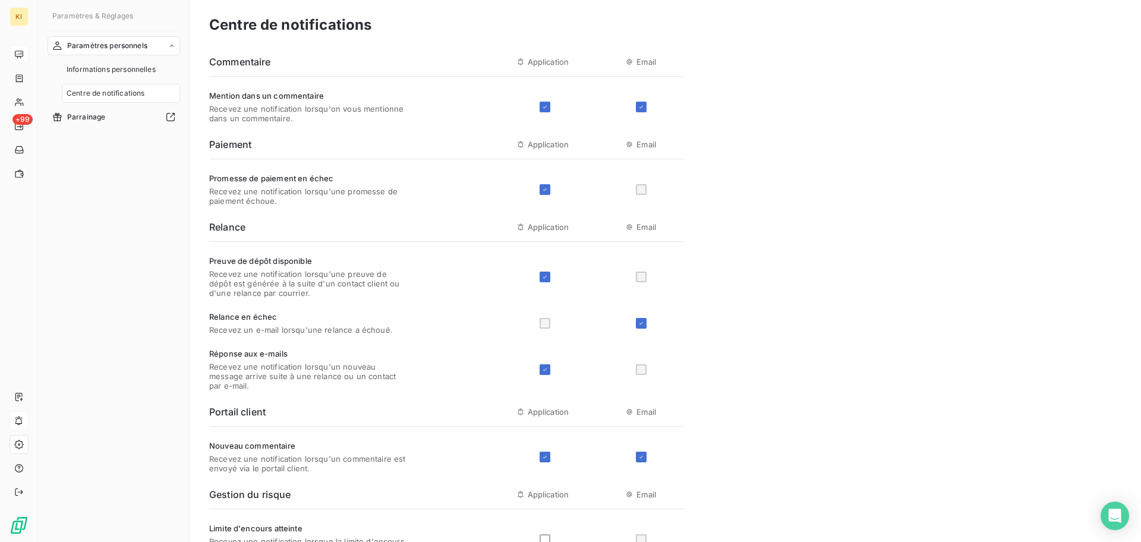
click at [550, 465] on div "Nouveau commentaire Recevez une notification lorsqu'un commentaire est envoyé v…" at bounding box center [447, 457] width 476 height 32
click at [545, 456] on icon at bounding box center [545, 457] width 7 height 7
click at [539, 108] on div "Mention dans un commentaire Recevez une notification lorsqu'on vous mentionne d…" at bounding box center [447, 107] width 476 height 32
click at [541, 110] on div at bounding box center [545, 107] width 11 height 11
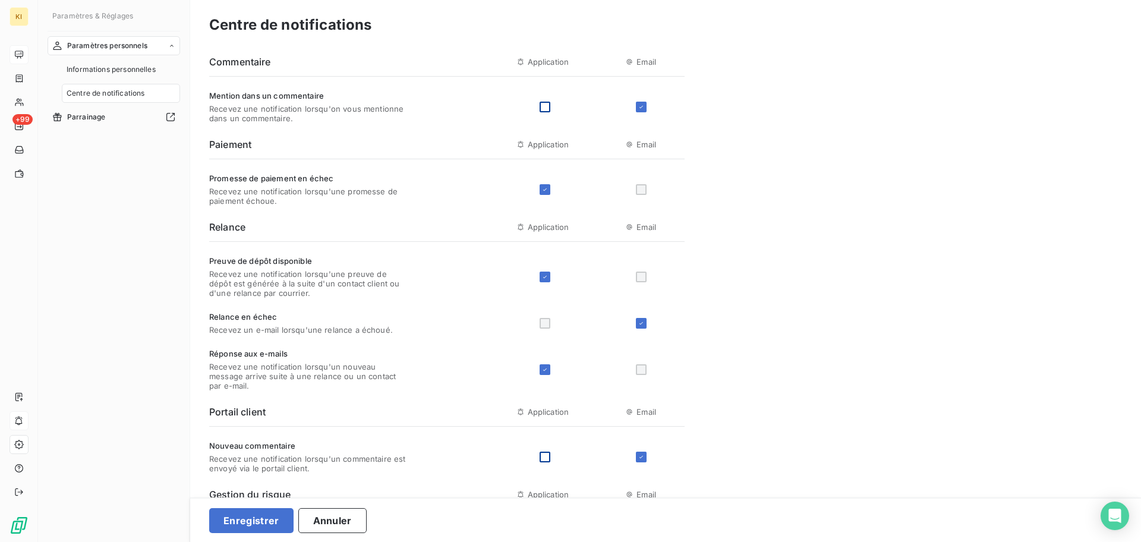
click at [549, 111] on div at bounding box center [545, 107] width 11 height 11
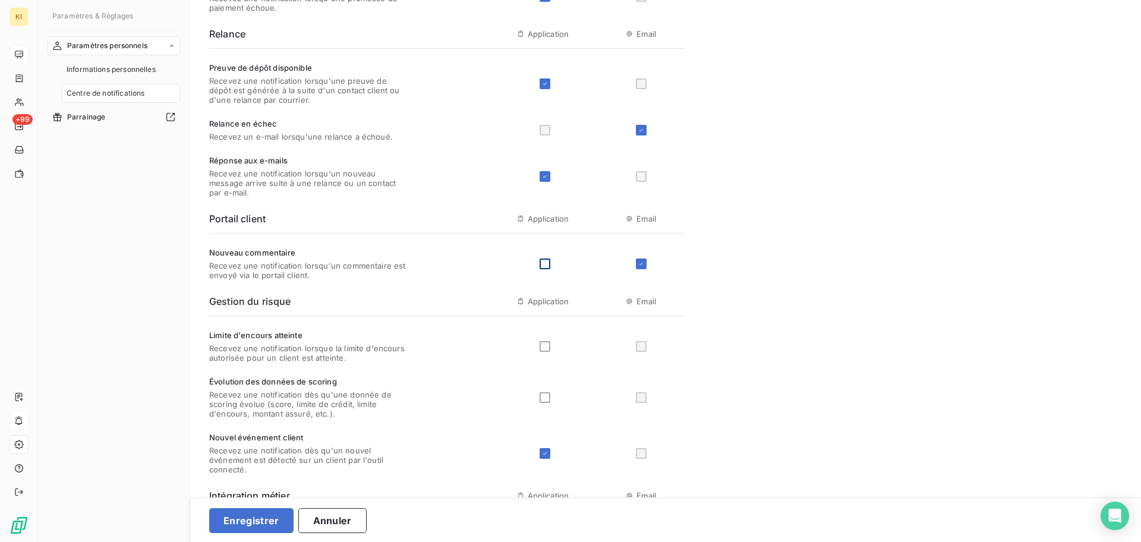
scroll to position [353, 0]
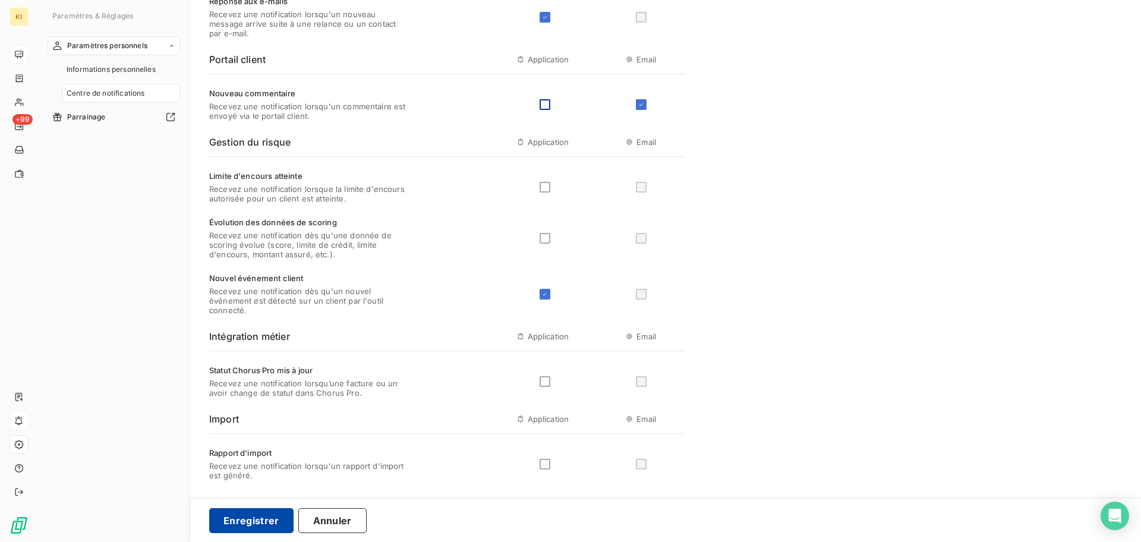
click at [256, 524] on button "Enregistrer" at bounding box center [251, 520] width 84 height 25
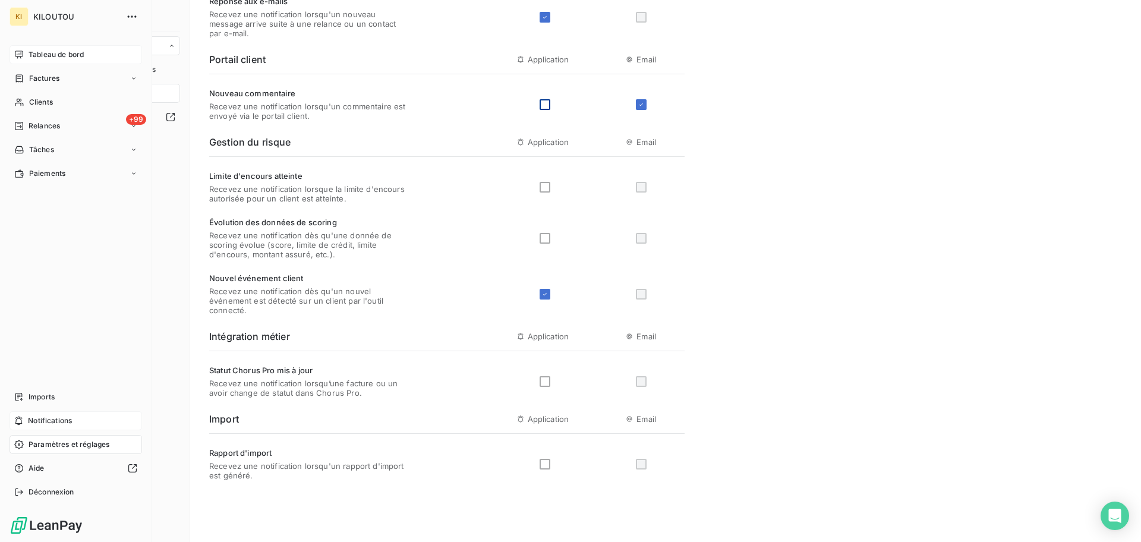
click at [52, 54] on span "Tableau de bord" at bounding box center [56, 54] width 55 height 11
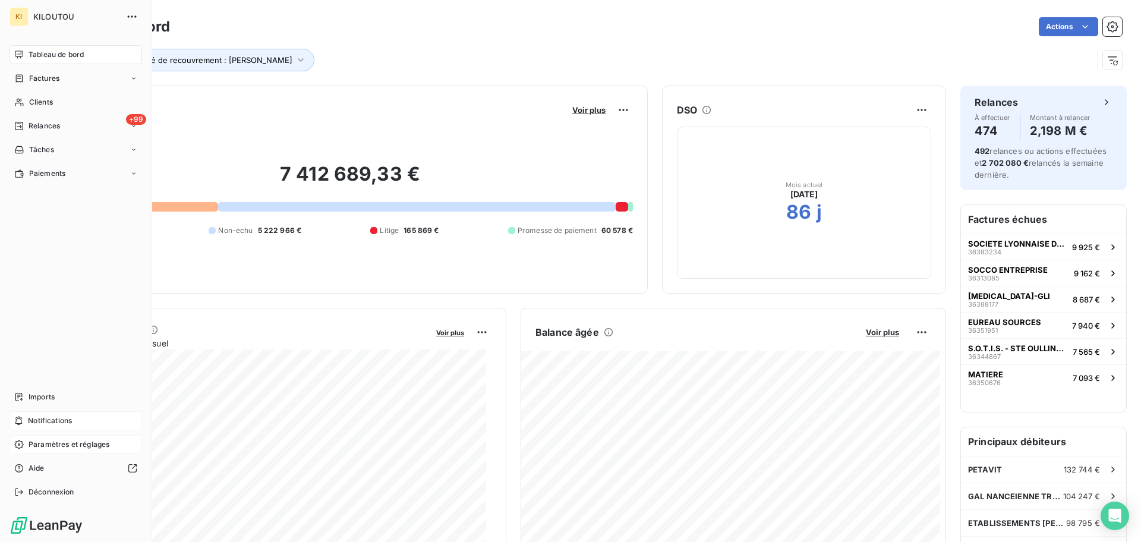
click at [67, 446] on span "Paramètres et réglages" at bounding box center [69, 444] width 81 height 11
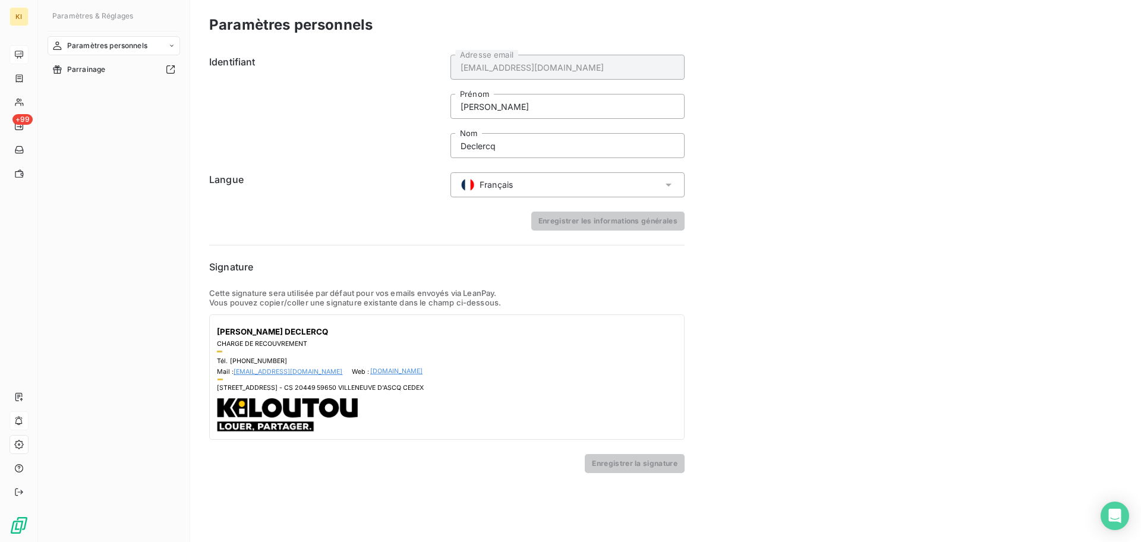
click at [153, 49] on div "Paramètres personnels" at bounding box center [114, 45] width 133 height 19
click at [130, 92] on span "Centre de notifications" at bounding box center [106, 93] width 78 height 11
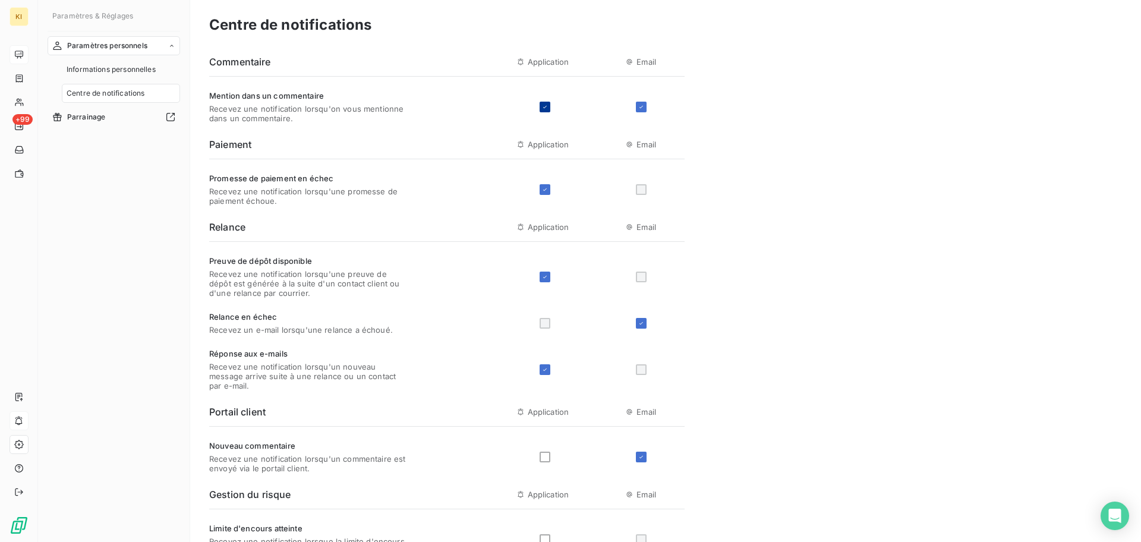
click at [544, 110] on icon at bounding box center [545, 106] width 7 height 7
click at [250, 516] on button "Enregistrer" at bounding box center [251, 520] width 84 height 25
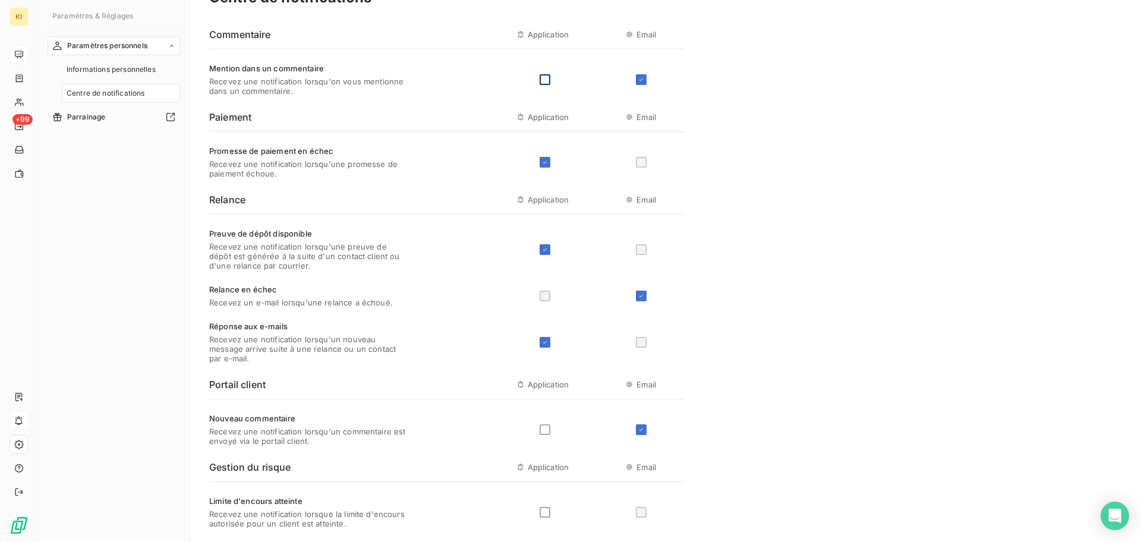
scroll to position [26, 0]
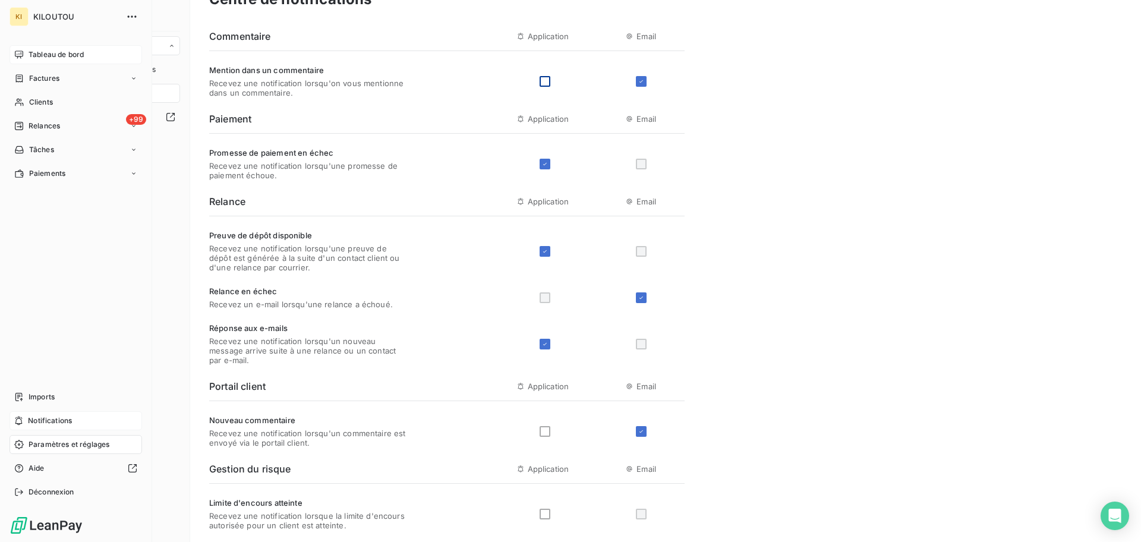
click at [49, 416] on span "Notifications" at bounding box center [50, 421] width 44 height 11
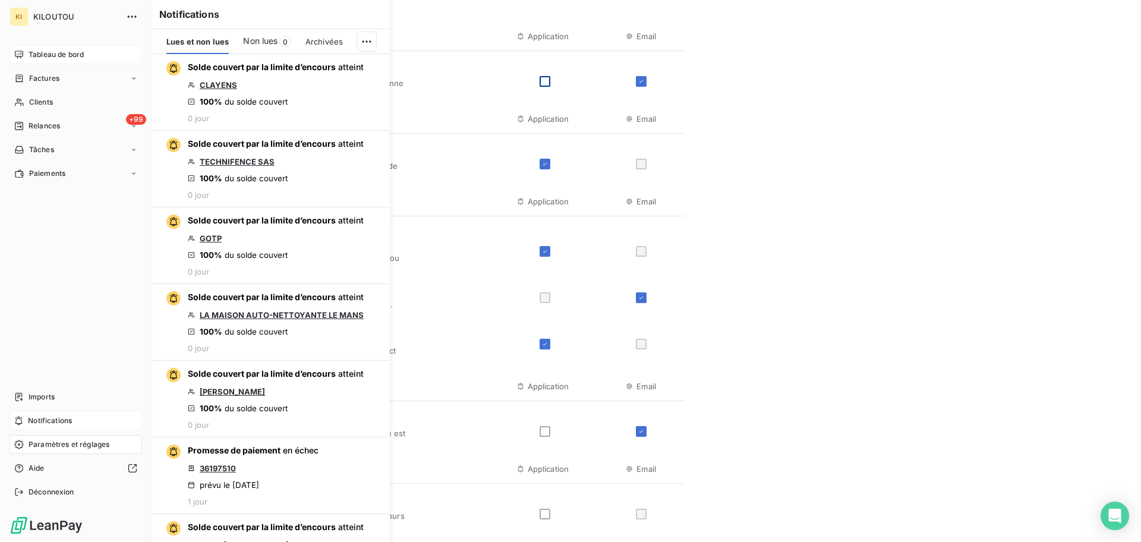
click at [49, 416] on span "Notifications" at bounding box center [50, 421] width 44 height 11
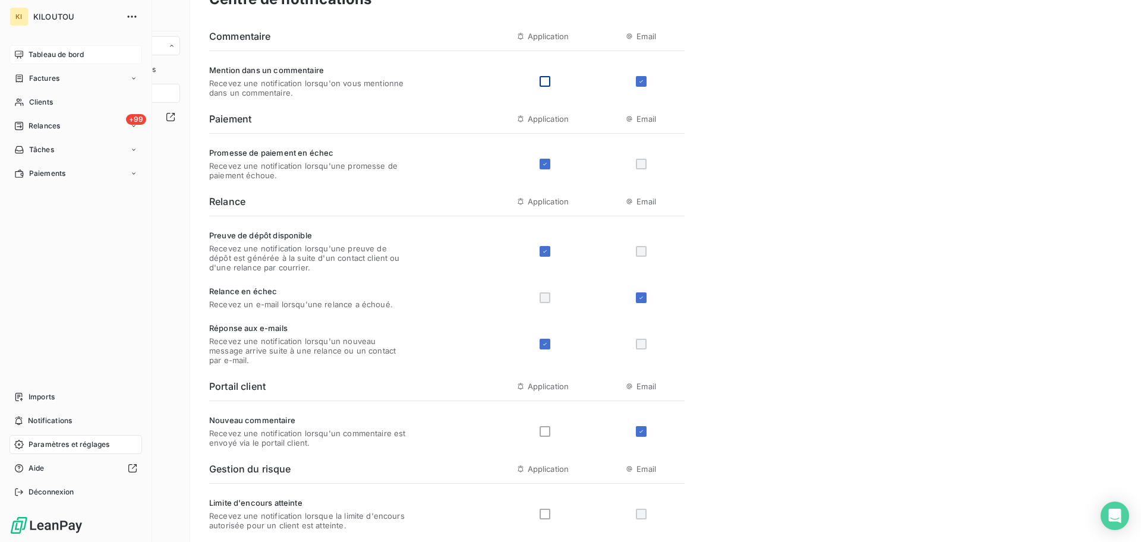
click at [83, 52] on span "Tableau de bord" at bounding box center [56, 54] width 55 height 11
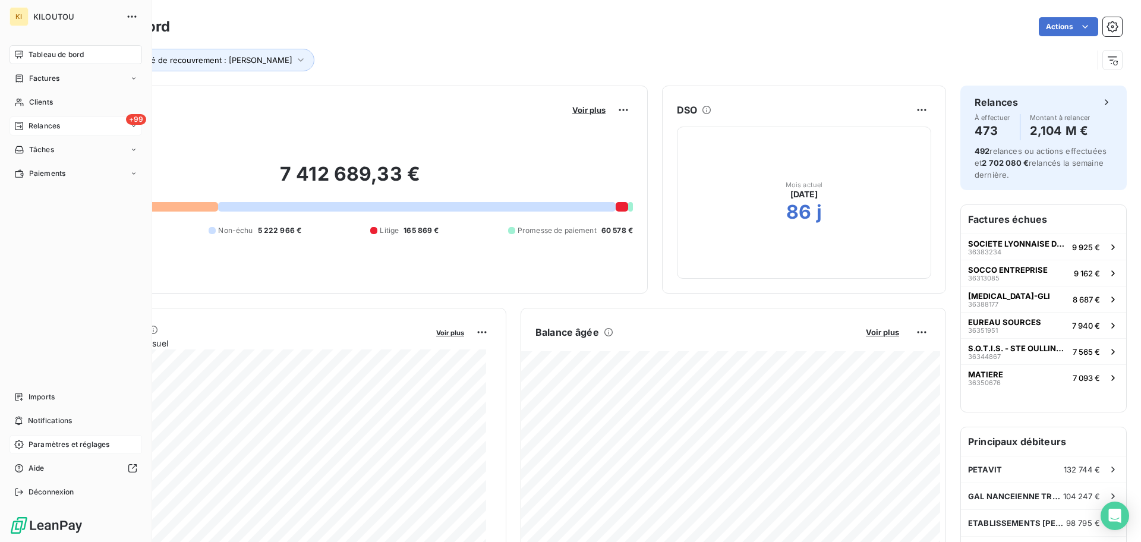
click at [77, 135] on div "+99 Relances" at bounding box center [76, 126] width 133 height 19
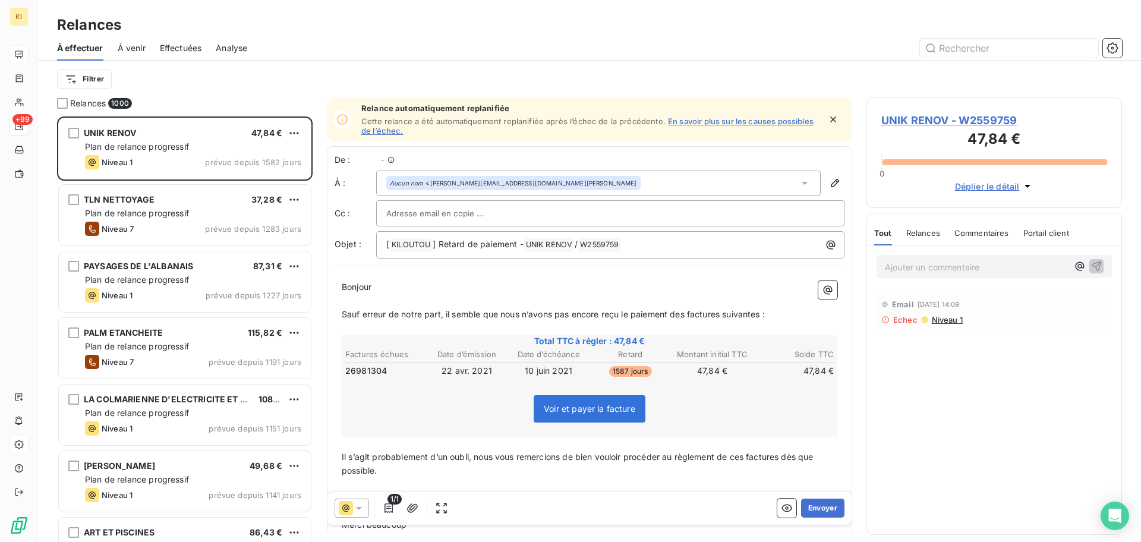
scroll to position [414, 244]
click at [363, 504] on icon at bounding box center [359, 508] width 12 height 12
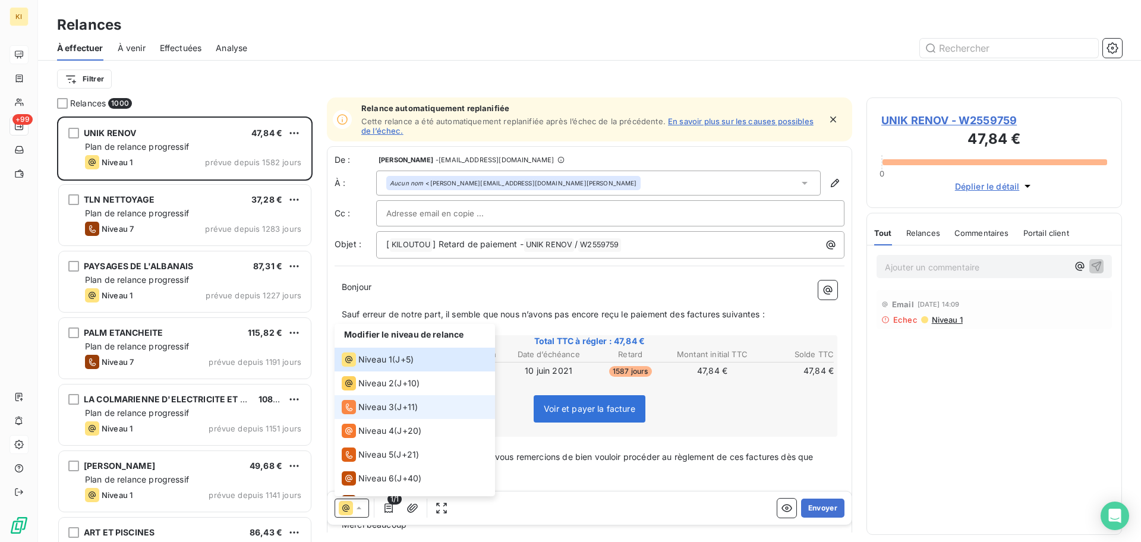
click at [395, 416] on li "Niveau 3 ( J+11 )" at bounding box center [415, 407] width 161 height 24
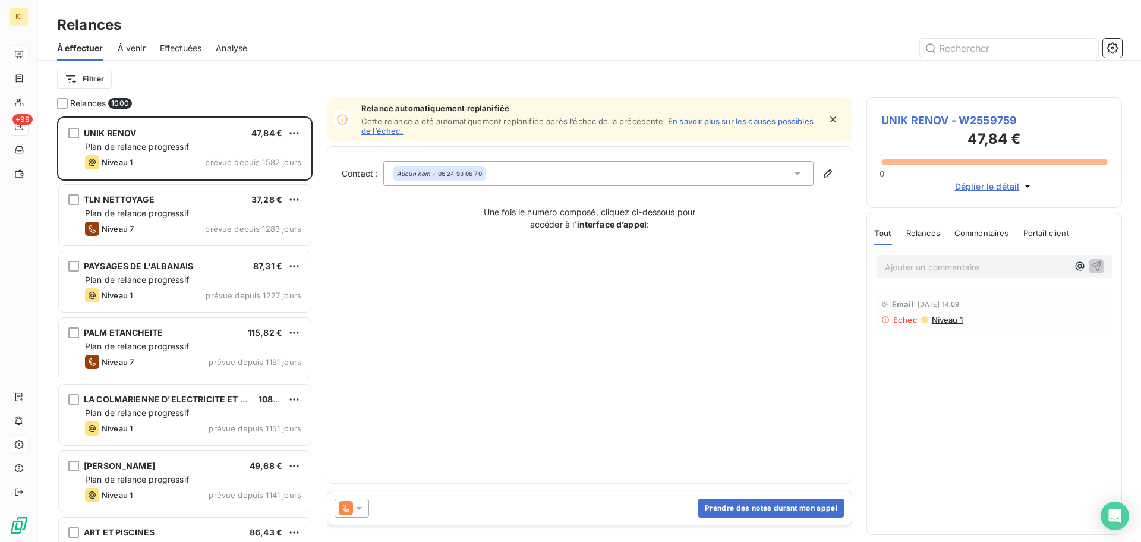
click at [831, 122] on icon "button" at bounding box center [834, 120] width 12 height 12
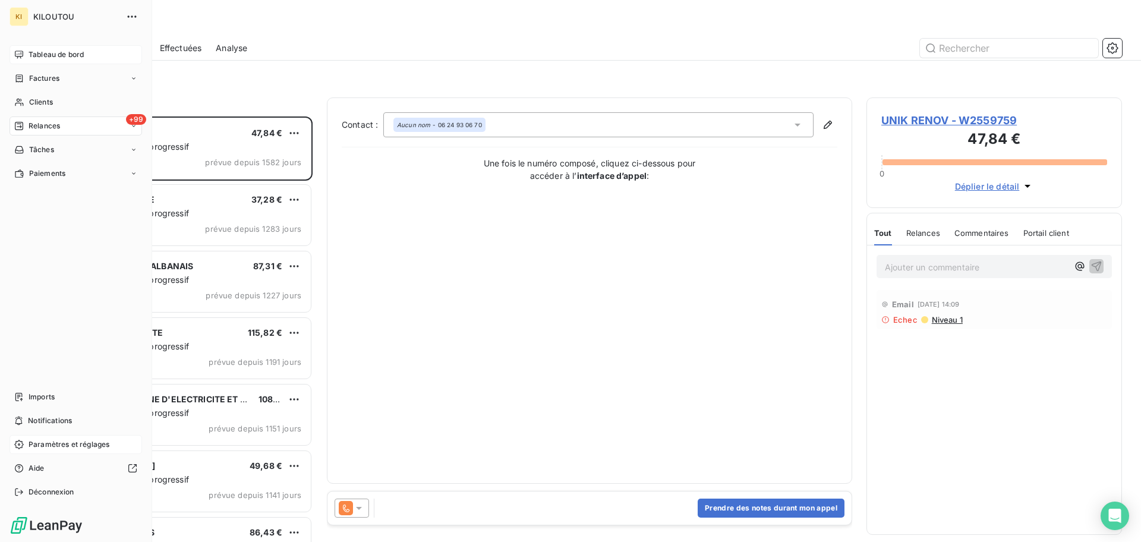
click at [58, 58] on span "Tableau de bord" at bounding box center [56, 54] width 55 height 11
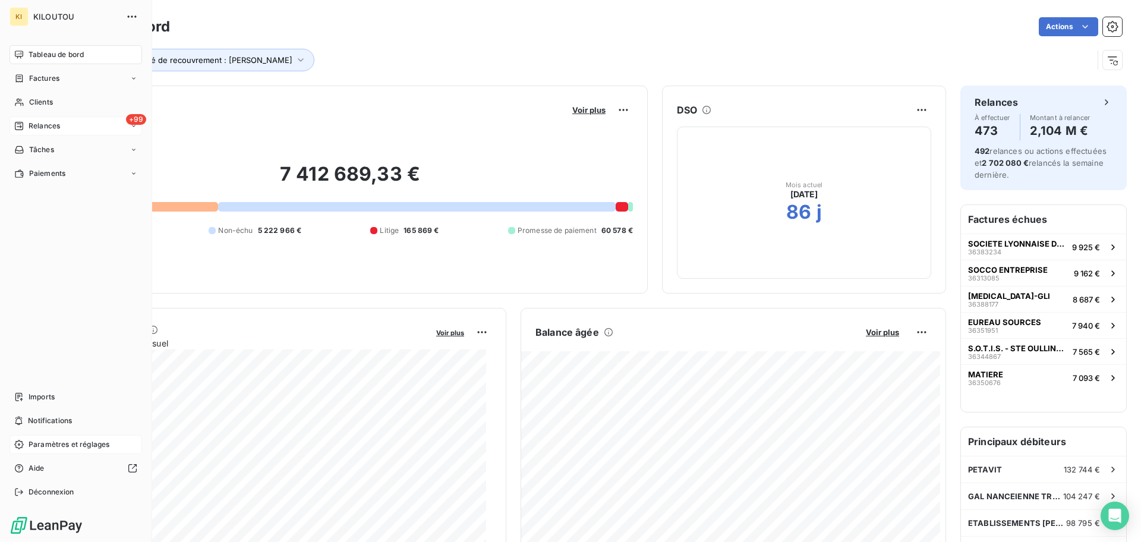
click at [65, 129] on div "+99 Relances" at bounding box center [76, 126] width 133 height 19
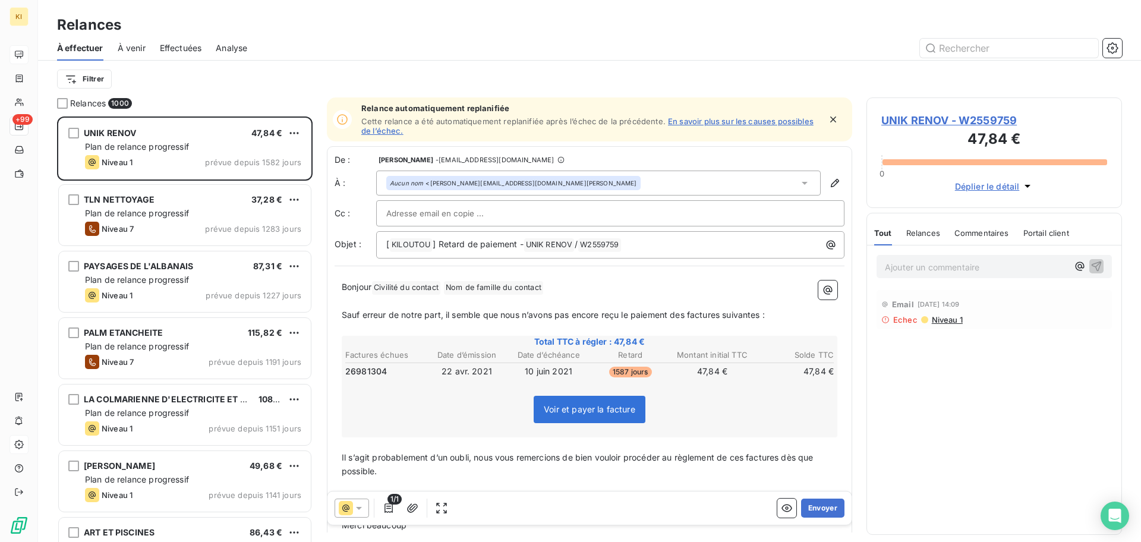
scroll to position [414, 244]
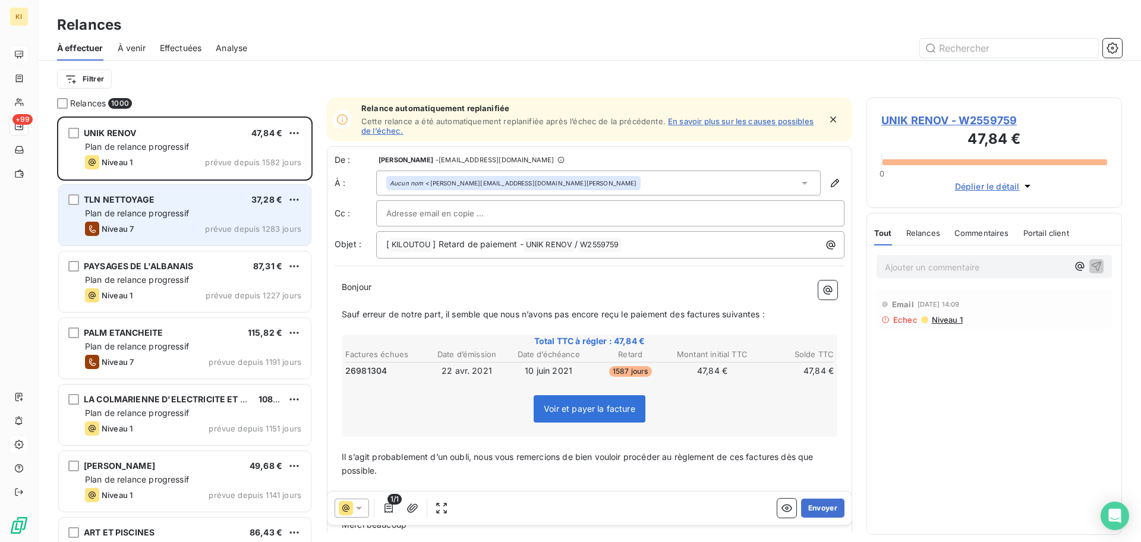
click at [114, 205] on div "TLN NETTOYAGE" at bounding box center [119, 200] width 71 height 12
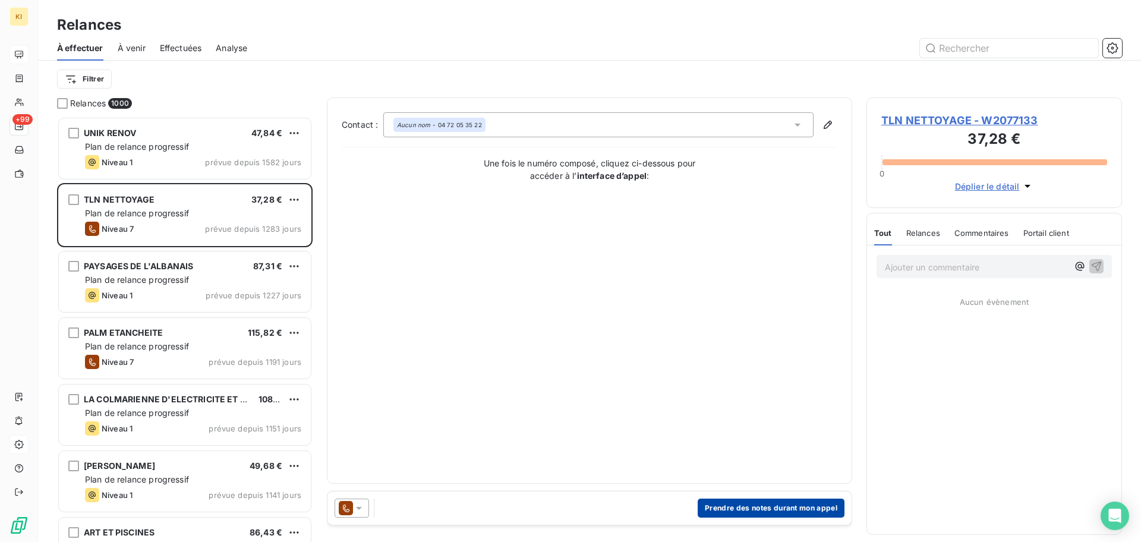
click at [736, 513] on button "Prendre des notes durant mon appel" at bounding box center [771, 508] width 147 height 19
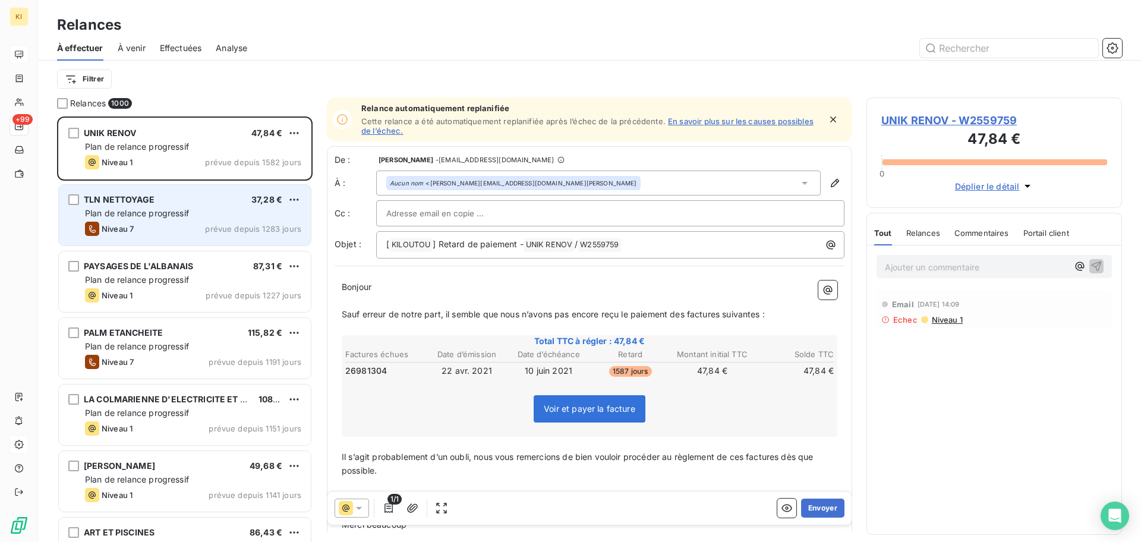
click at [152, 209] on span "Plan de relance progressif" at bounding box center [137, 213] width 104 height 10
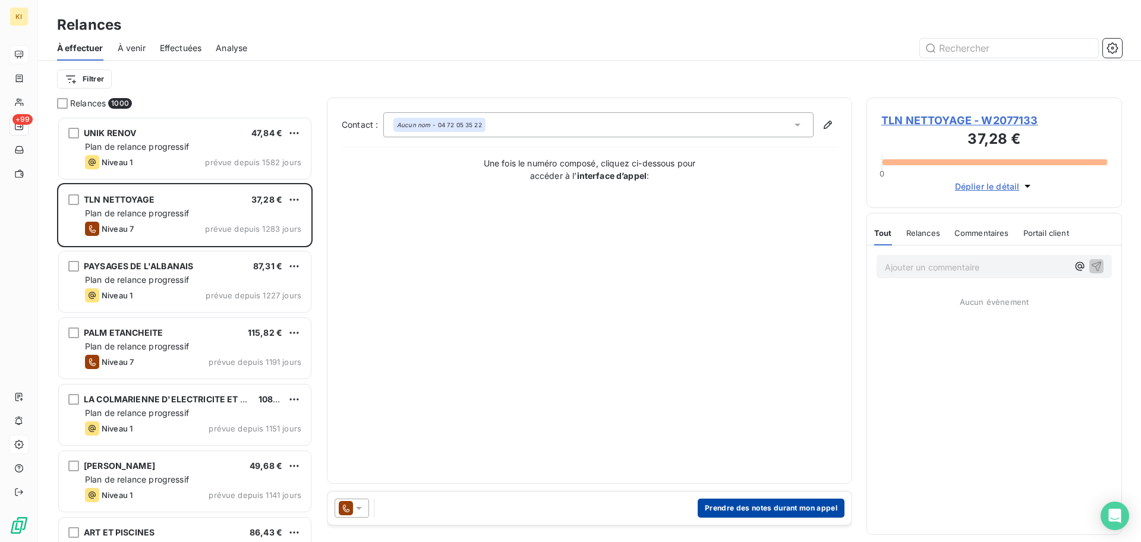
click at [820, 515] on button "Prendre des notes durant mon appel" at bounding box center [771, 508] width 147 height 19
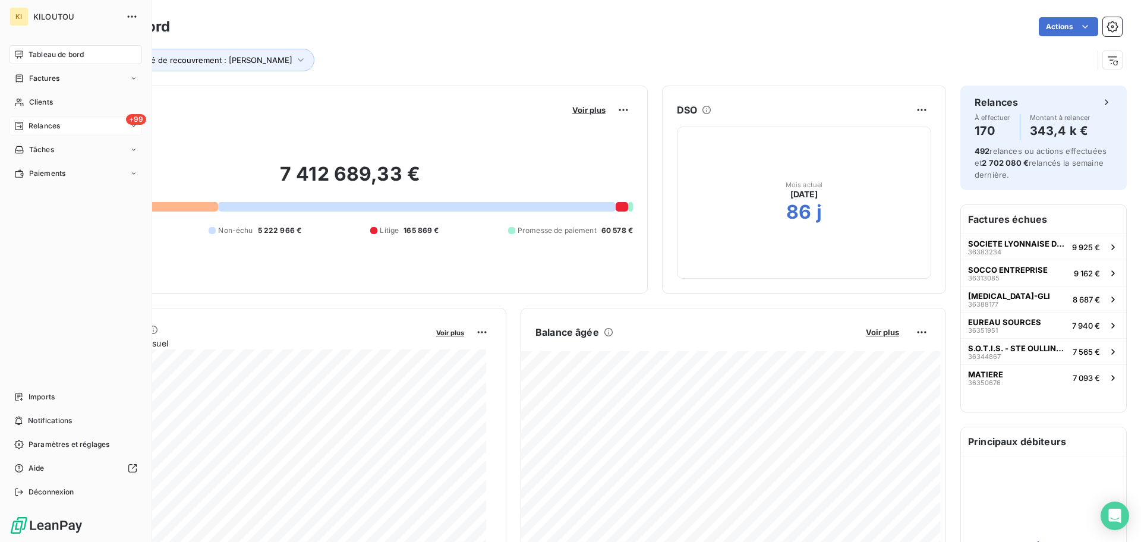
click at [37, 123] on span "Relances" at bounding box center [45, 126] width 32 height 11
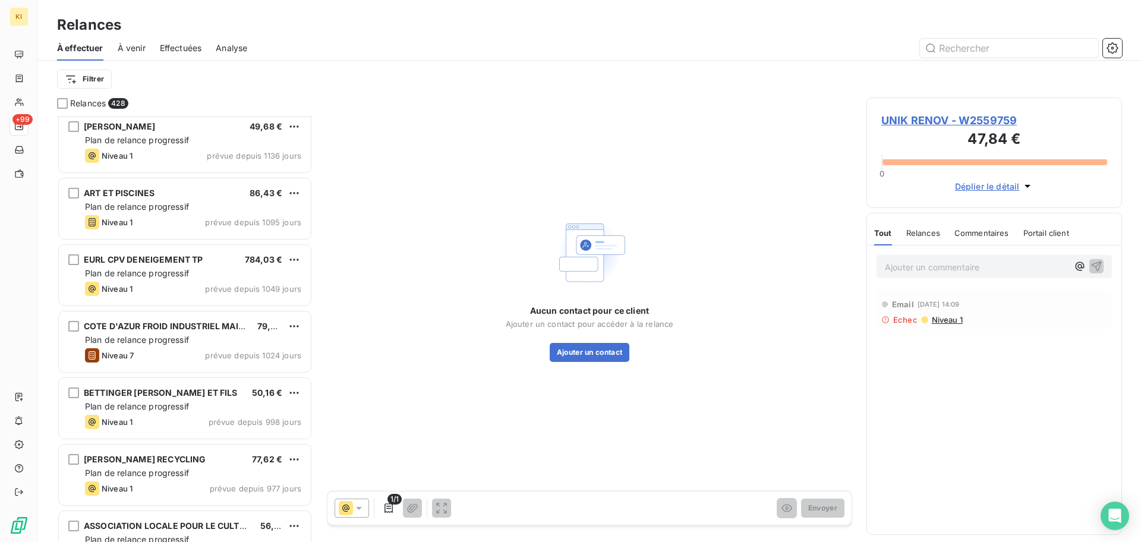
scroll to position [517, 0]
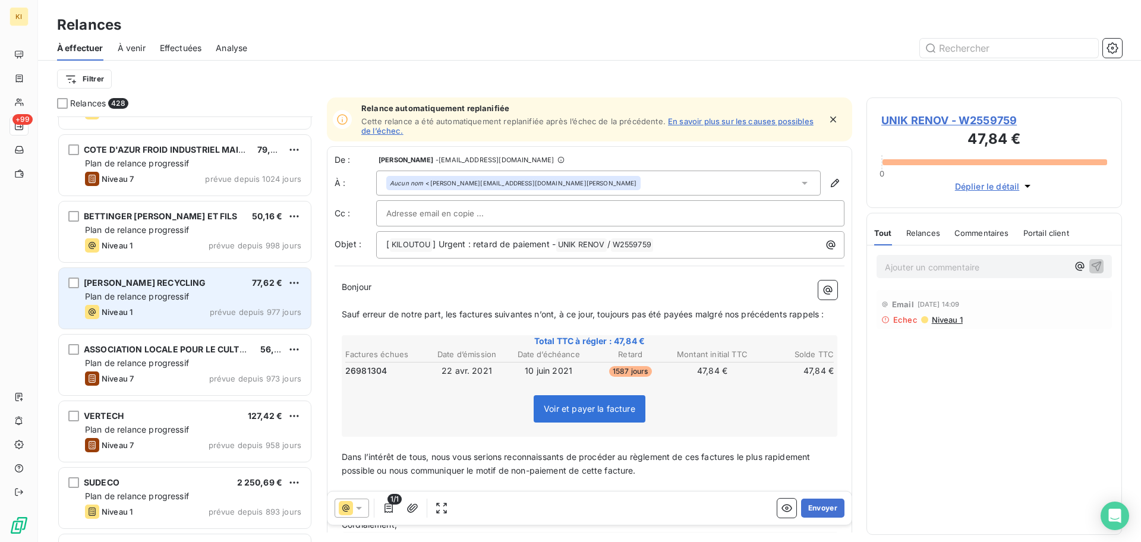
click at [140, 287] on span "[PERSON_NAME] RECYCLING" at bounding box center [145, 283] width 122 height 10
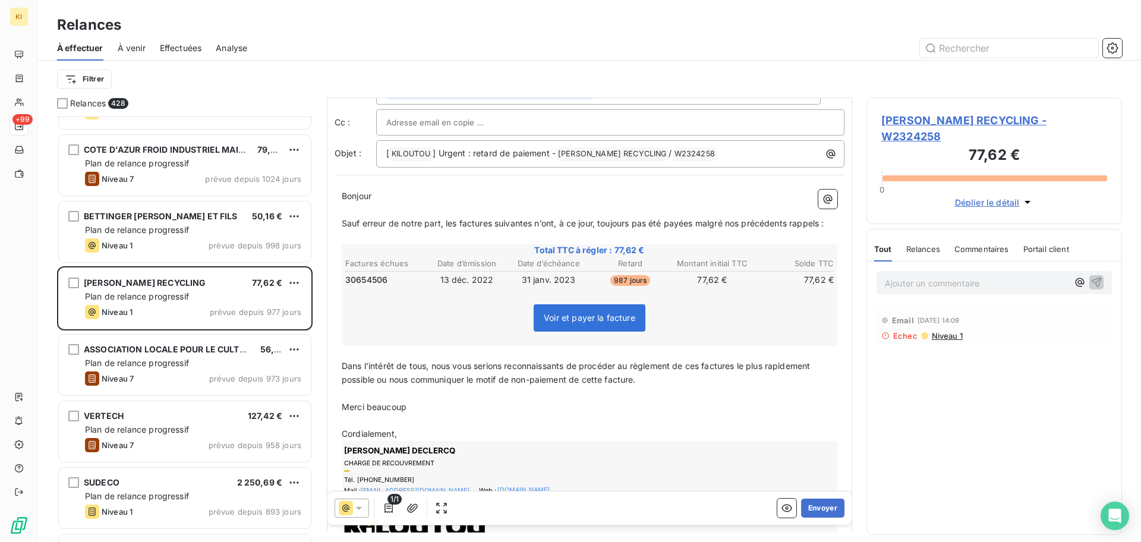
scroll to position [93, 0]
click at [351, 509] on icon at bounding box center [346, 508] width 14 height 14
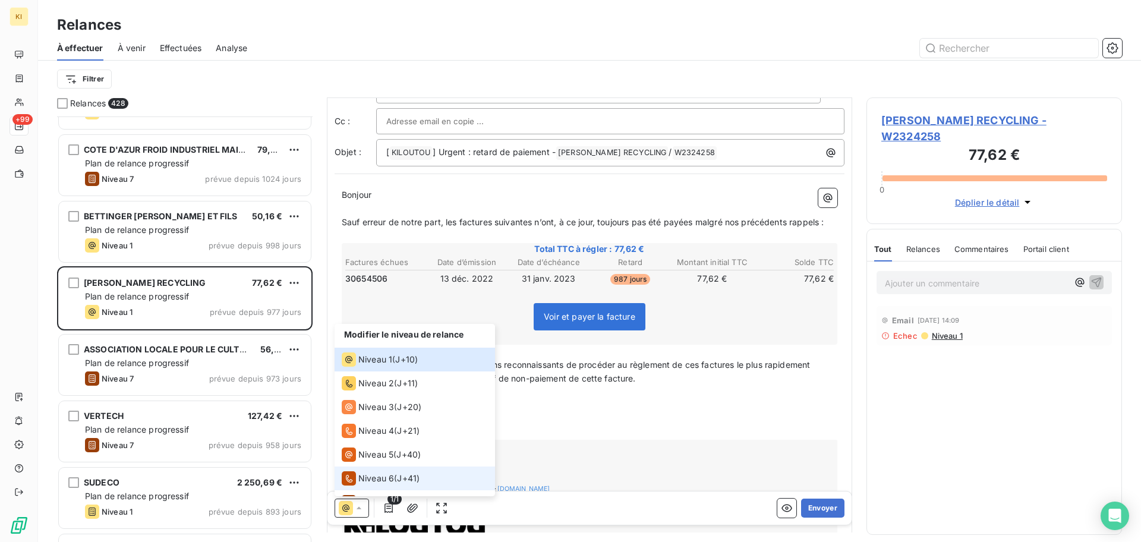
click at [394, 468] on li "Niveau 6 ( J+41 )" at bounding box center [415, 479] width 161 height 24
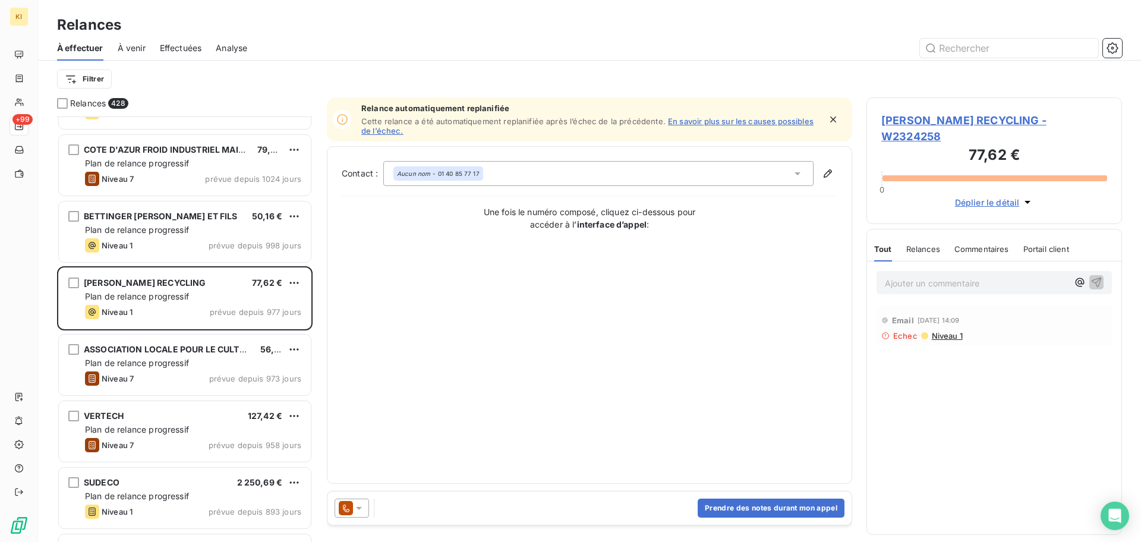
click at [357, 503] on icon at bounding box center [359, 508] width 12 height 12
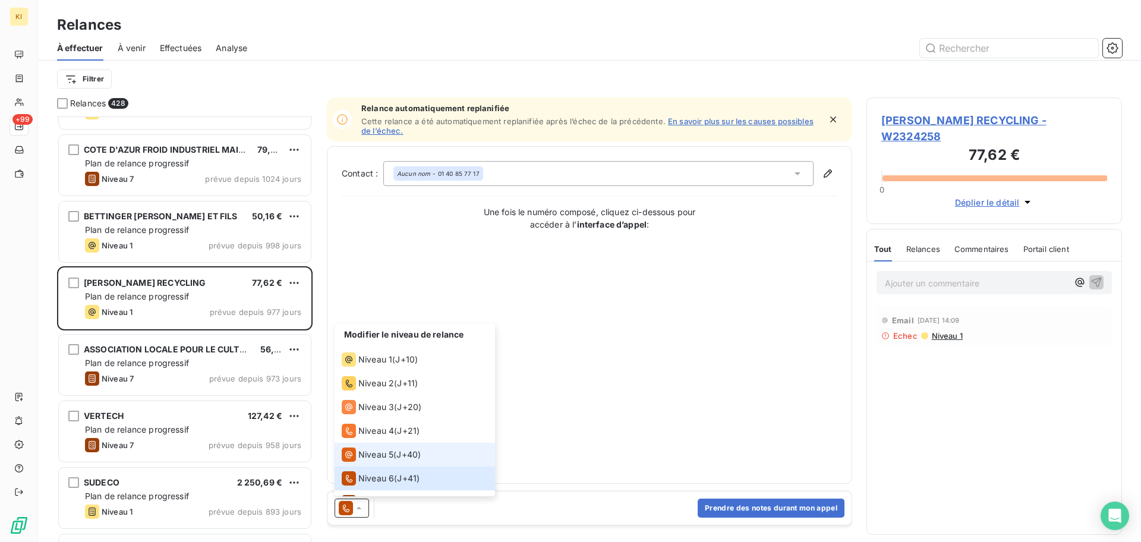
click at [375, 457] on span "Niveau 5" at bounding box center [375, 455] width 35 height 12
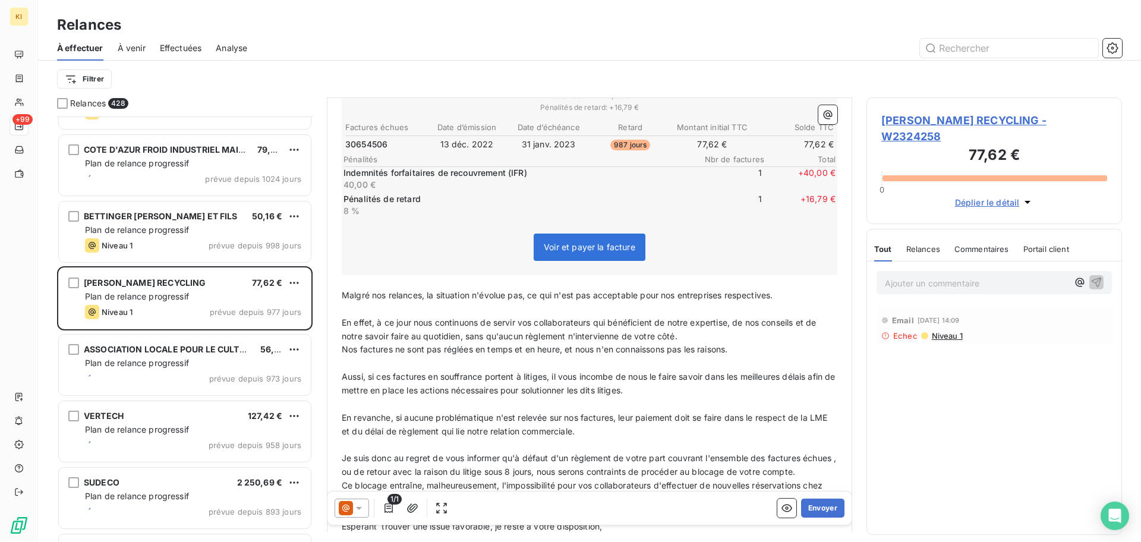
scroll to position [270, 0]
click at [534, 363] on p "﻿" at bounding box center [590, 364] width 496 height 14
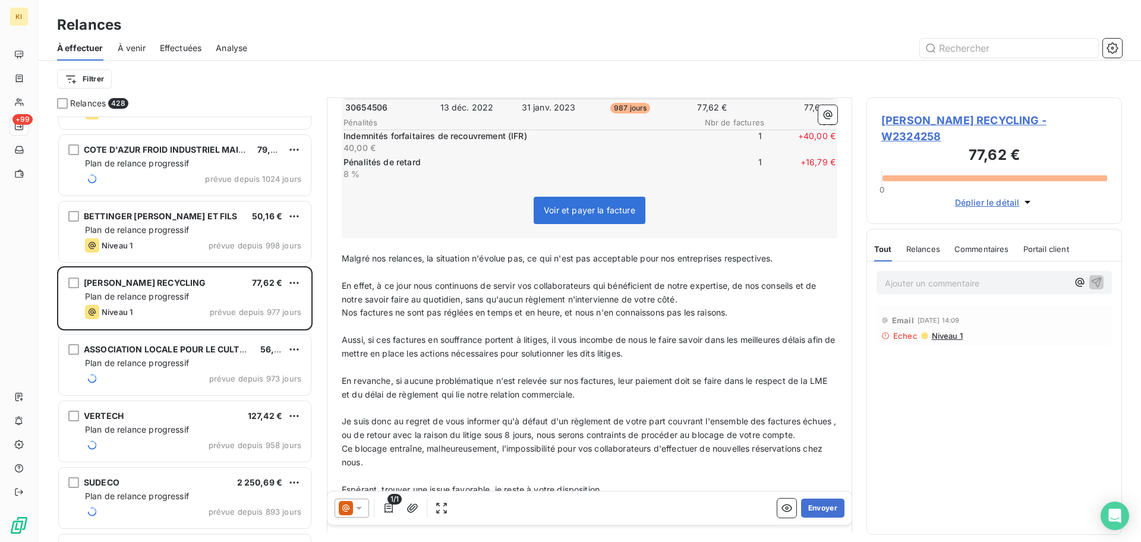
scroll to position [310, 0]
click at [355, 509] on icon at bounding box center [359, 508] width 12 height 12
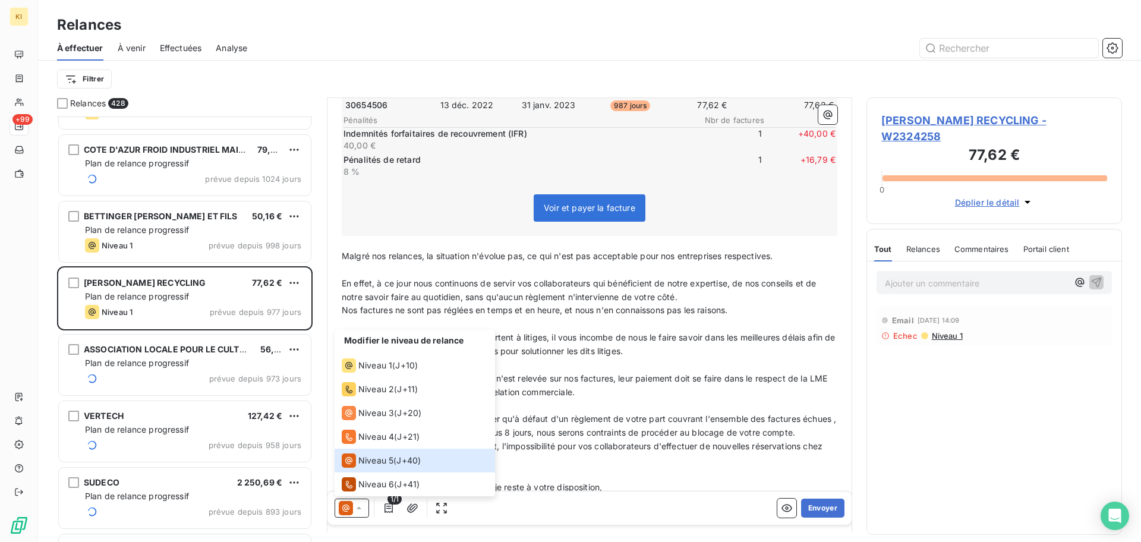
drag, startPoint x: 439, startPoint y: 6, endPoint x: 528, endPoint y: -65, distance: 114.3
click at [528, 0] on html "KI +99 Relances À effectuer À venir Effectuées Analyse Filtrer Relances 428 ART…" at bounding box center [570, 271] width 1141 height 542
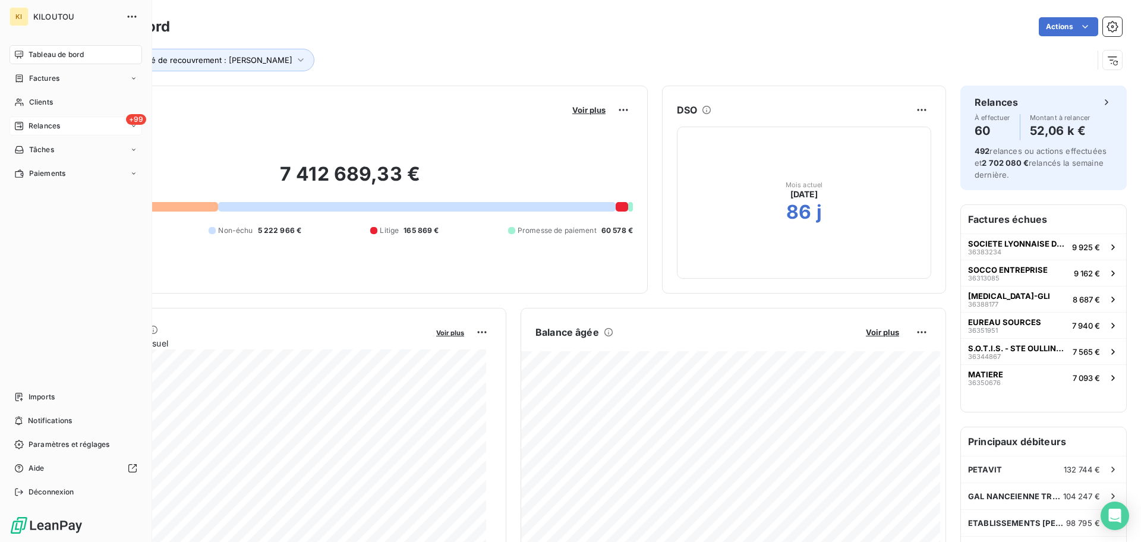
click at [49, 131] on div "+99 Relances" at bounding box center [76, 126] width 133 height 19
